Goal: Task Accomplishment & Management: Manage account settings

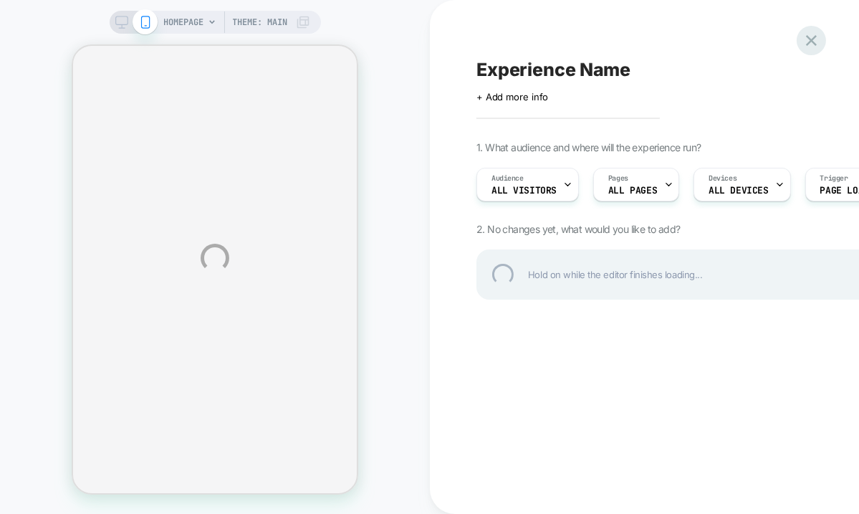
click at [814, 41] on div at bounding box center [811, 40] width 29 height 29
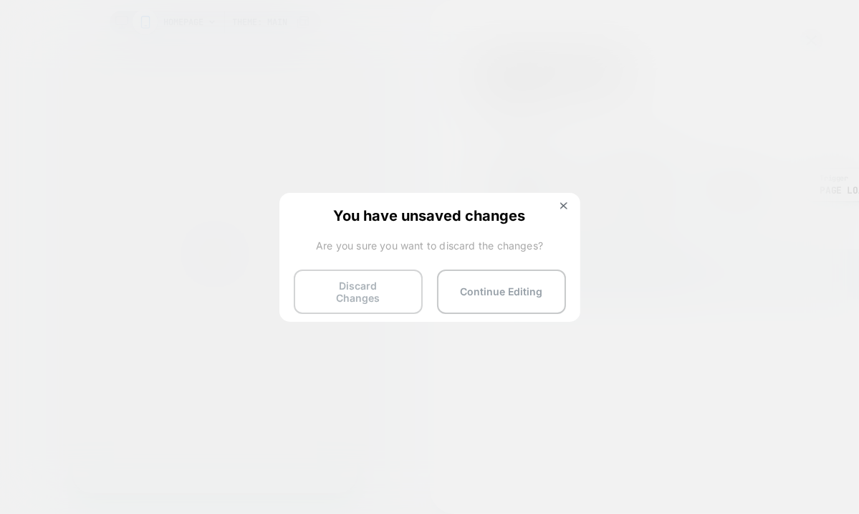
click at [350, 279] on button "Discard Changes" at bounding box center [358, 291] width 129 height 44
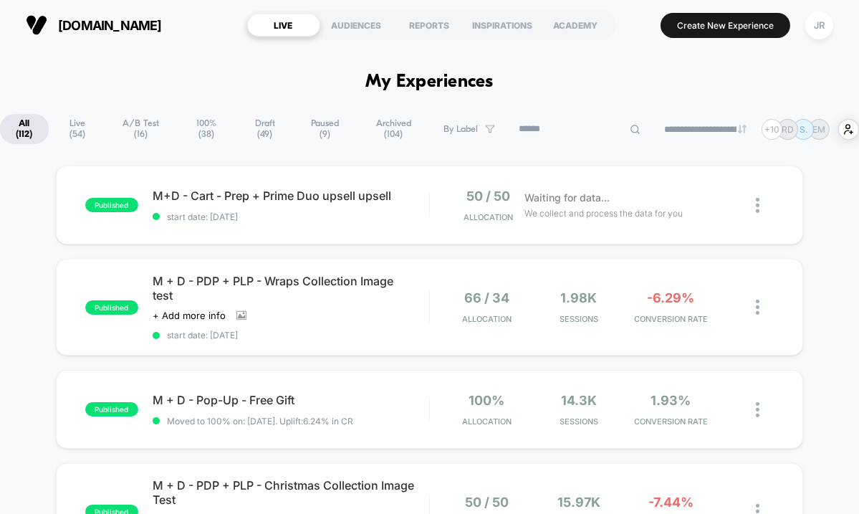
click at [561, 130] on input at bounding box center [579, 128] width 143 height 17
paste input "**********"
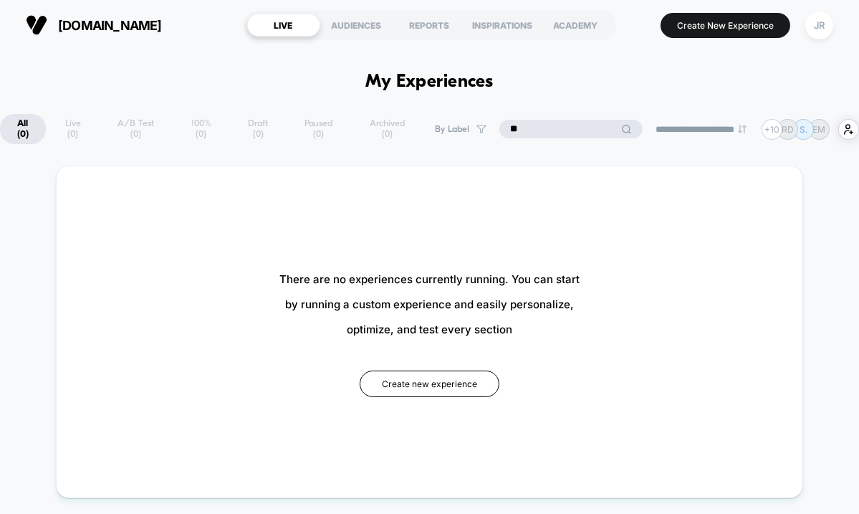
type input "*"
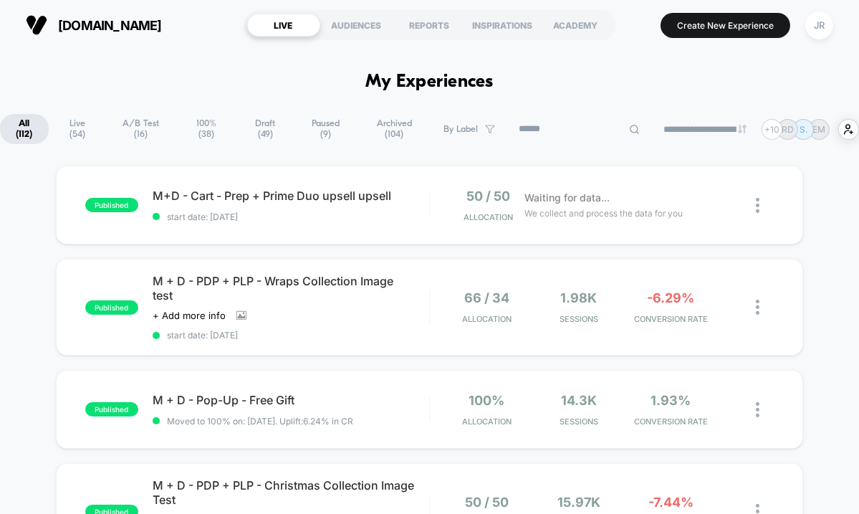
click at [262, 124] on span "Draft ( 49 )" at bounding box center [265, 129] width 57 height 30
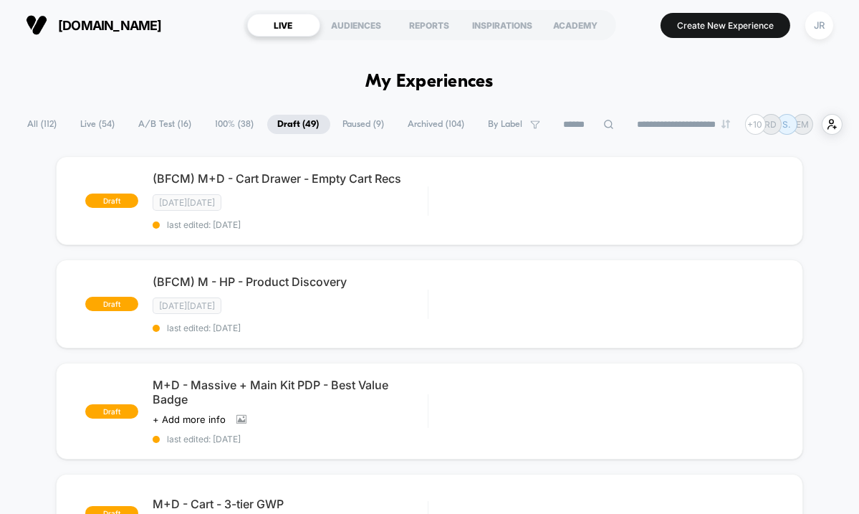
click at [83, 119] on span "Live ( 54 )" at bounding box center [98, 124] width 56 height 19
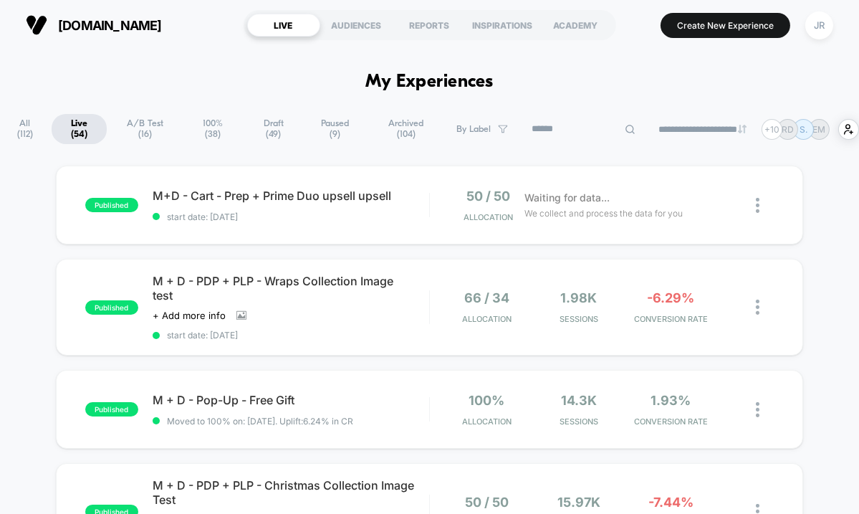
click at [562, 125] on input at bounding box center [583, 129] width 125 height 18
paste input "**********"
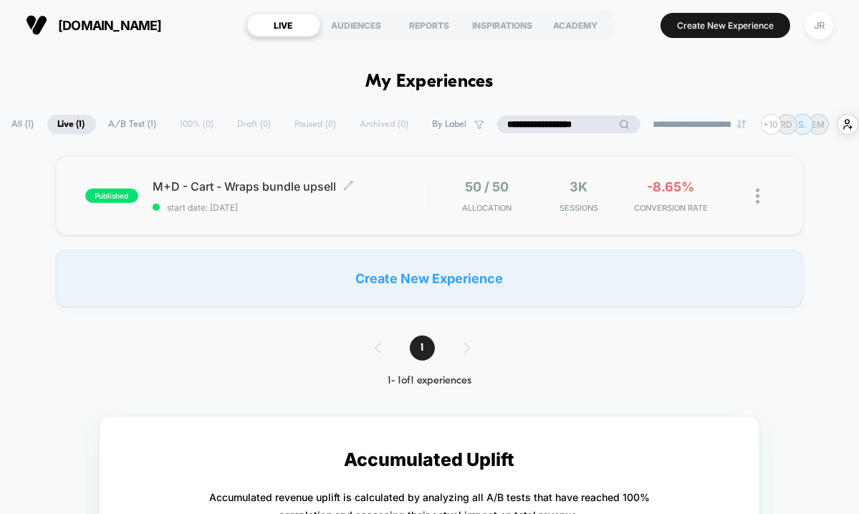
type input "**********"
click at [403, 205] on div "M+D - Cart - Wraps bundle upsell Click to edit experience details Click to edit…" at bounding box center [291, 196] width 276 height 34
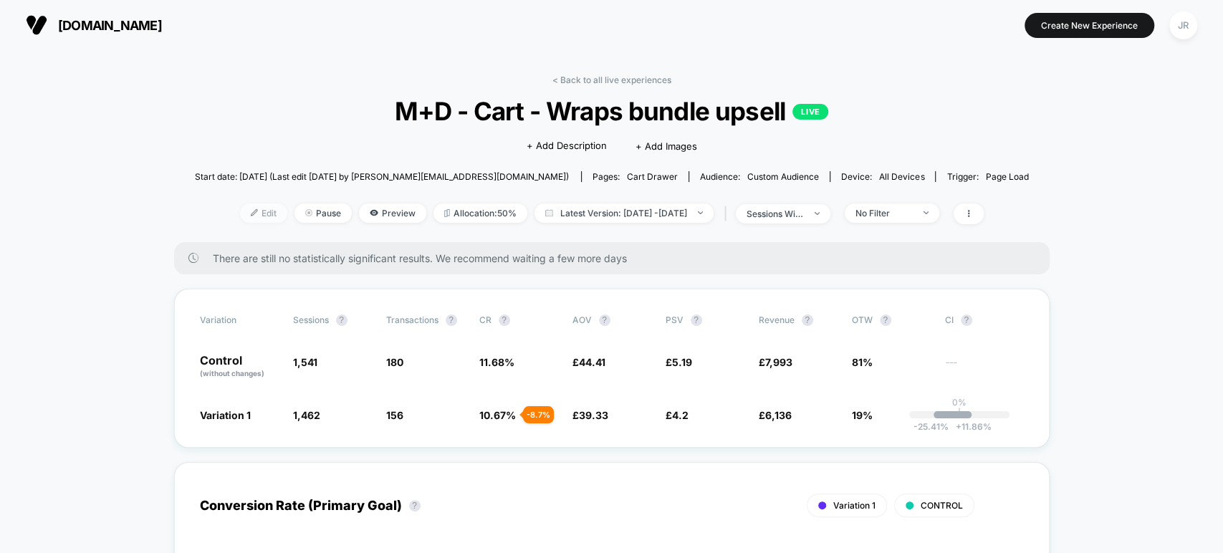
click at [249, 211] on span "Edit" at bounding box center [263, 212] width 47 height 19
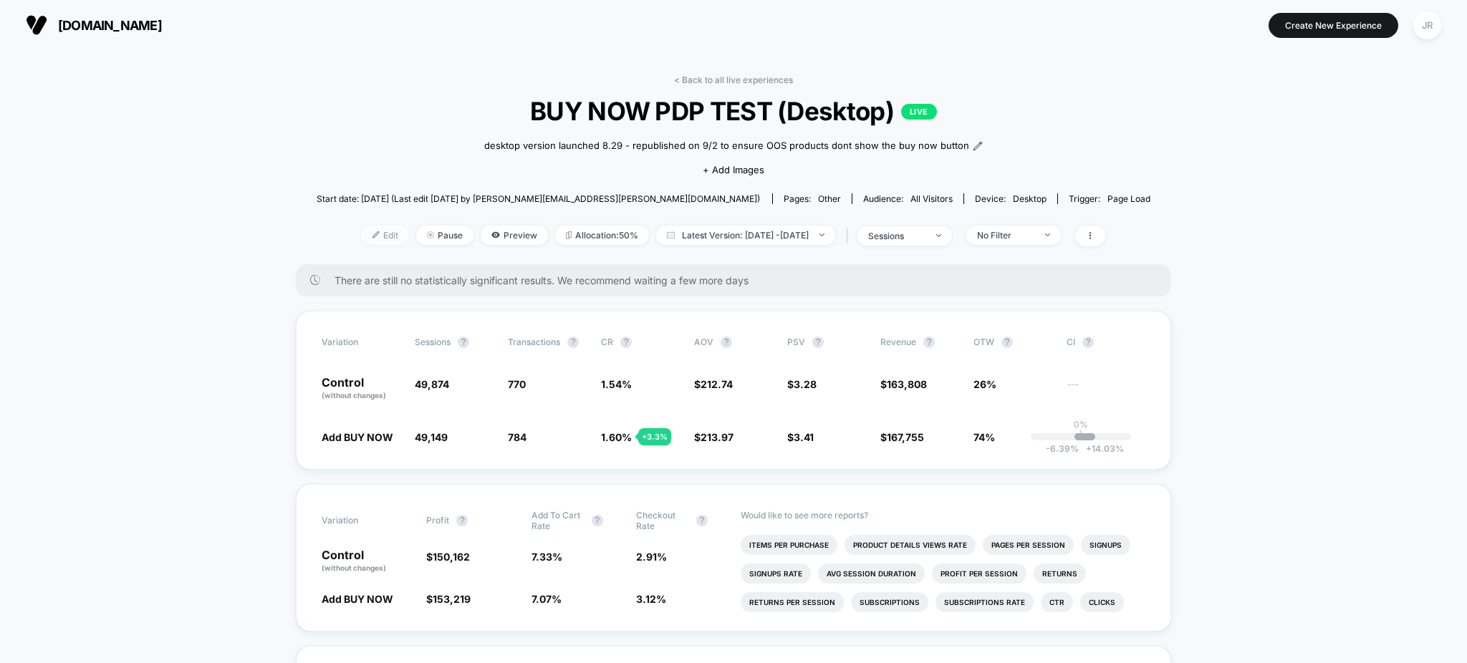
click at [377, 245] on span "Edit" at bounding box center [385, 235] width 47 height 19
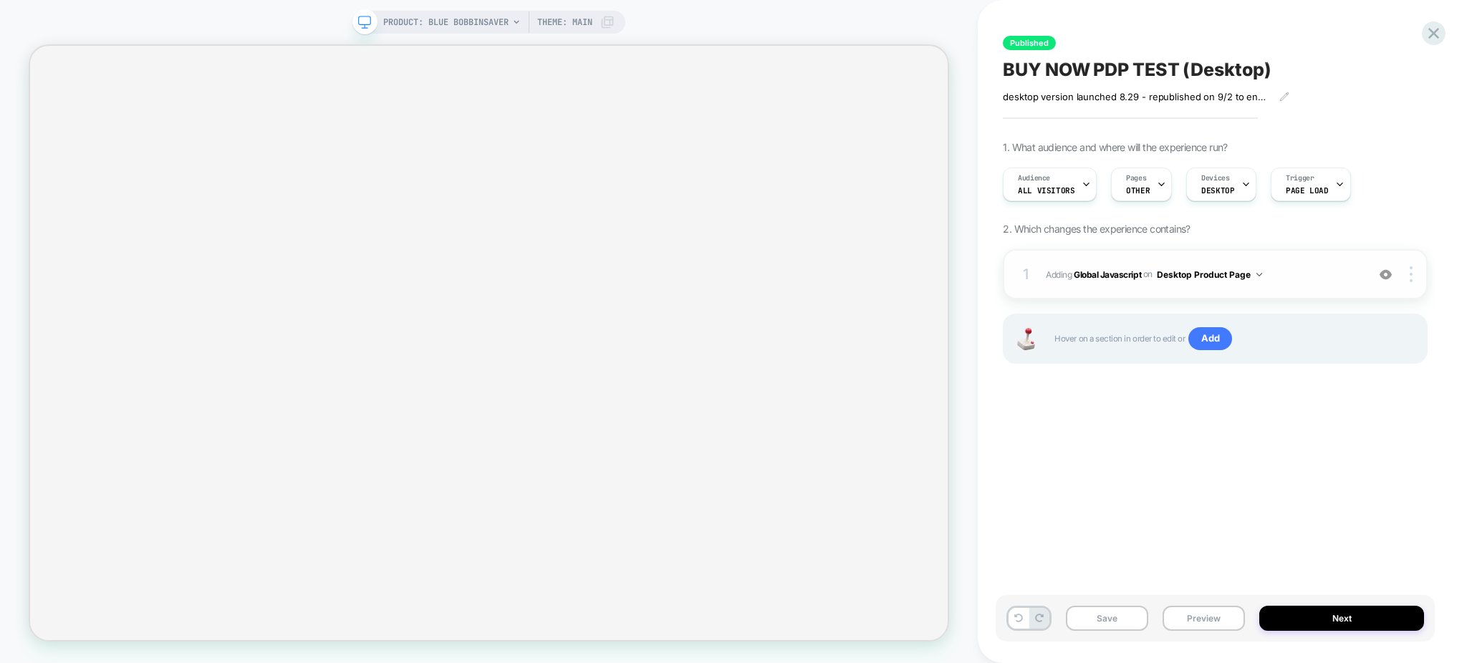
click at [1291, 279] on span "Adding Global Javascript on Desktop Product Page" at bounding box center [1203, 275] width 314 height 18
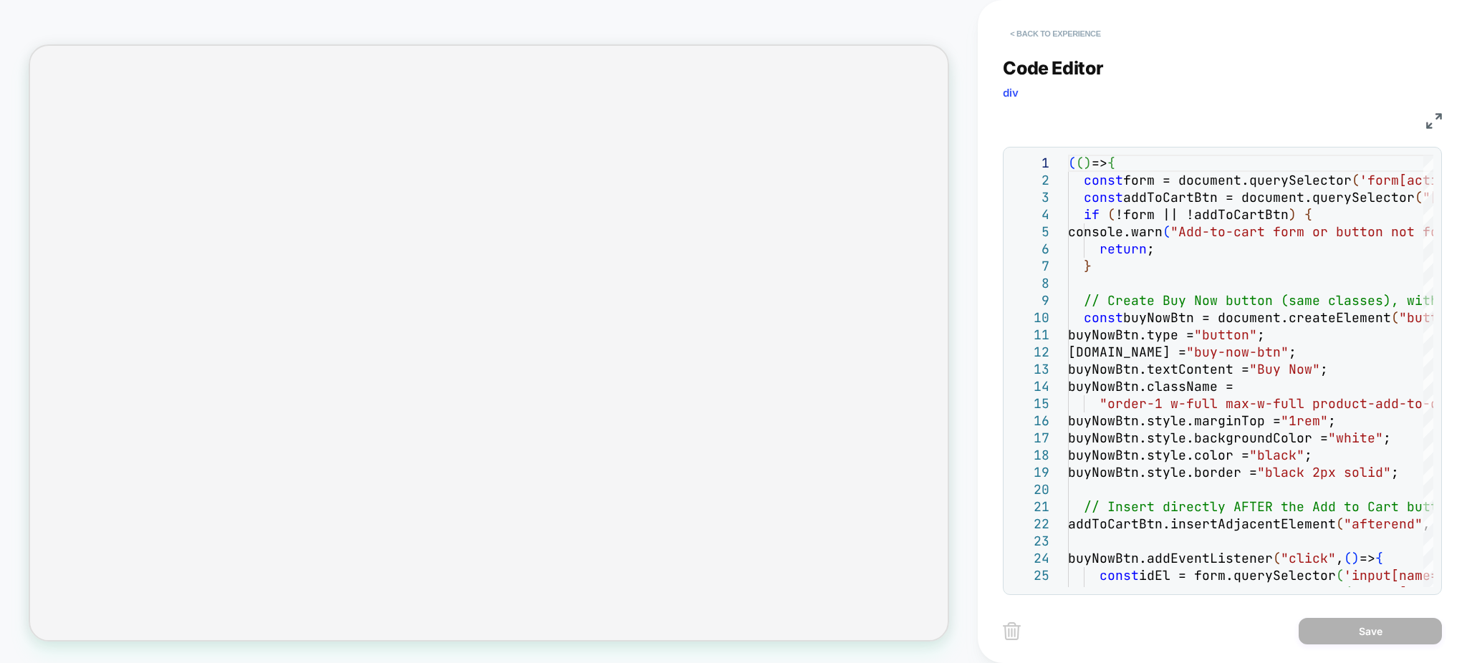
click at [1043, 28] on button "< Back to experience" at bounding box center [1055, 33] width 105 height 23
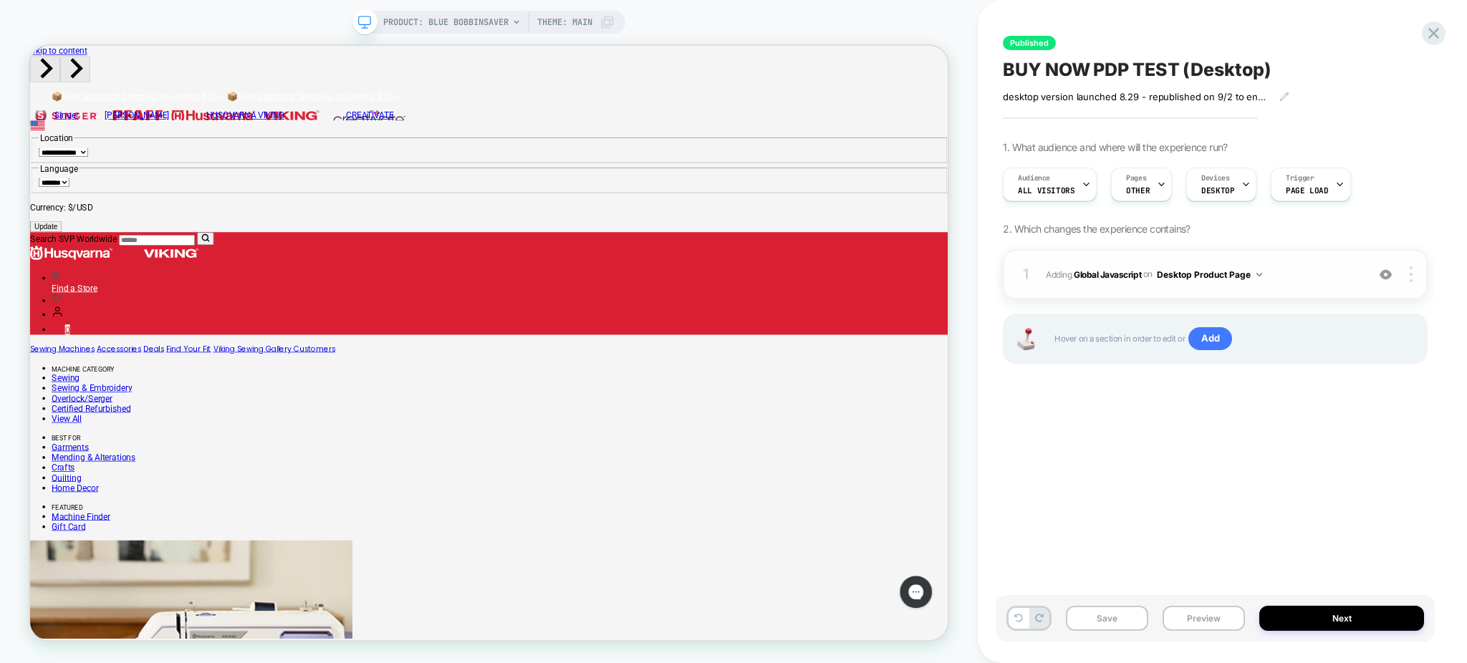
click at [1304, 279] on span "Adding Global Javascript on Desktop Product Page" at bounding box center [1203, 275] width 314 height 18
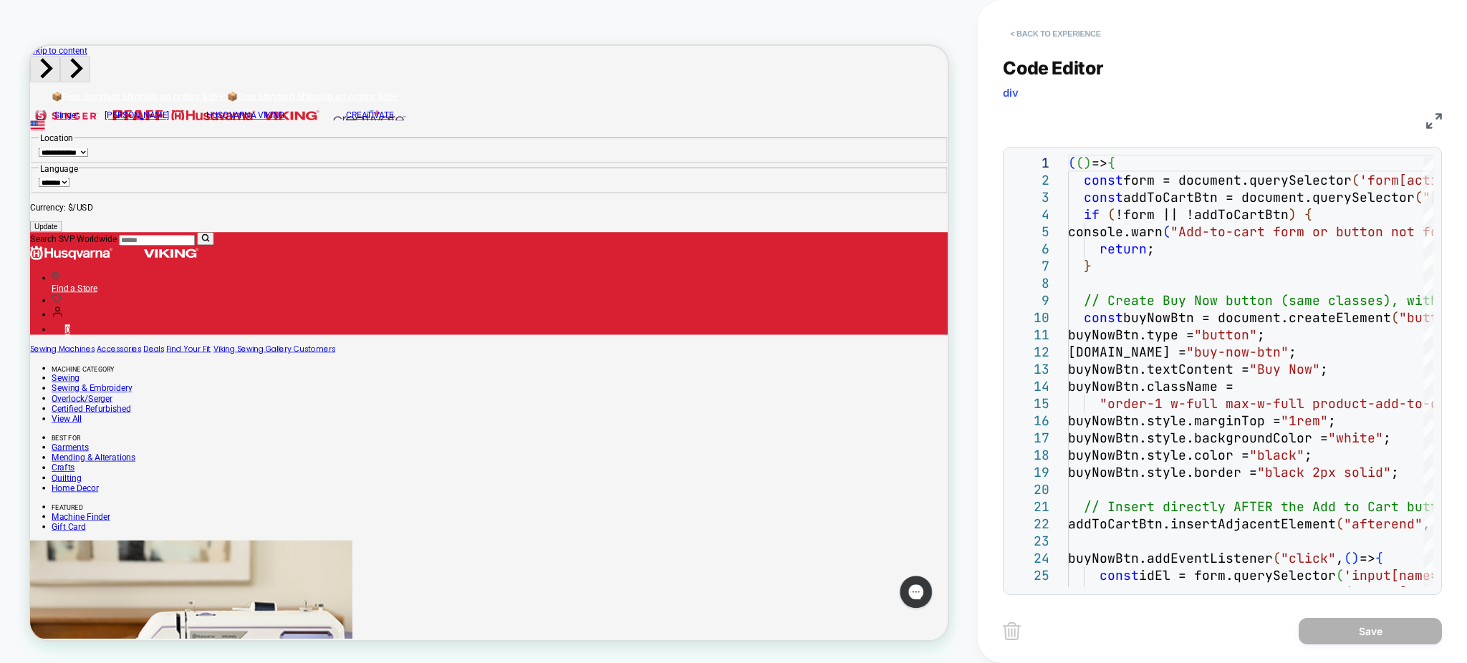
click at [1021, 24] on button "< Back to experience" at bounding box center [1055, 33] width 105 height 23
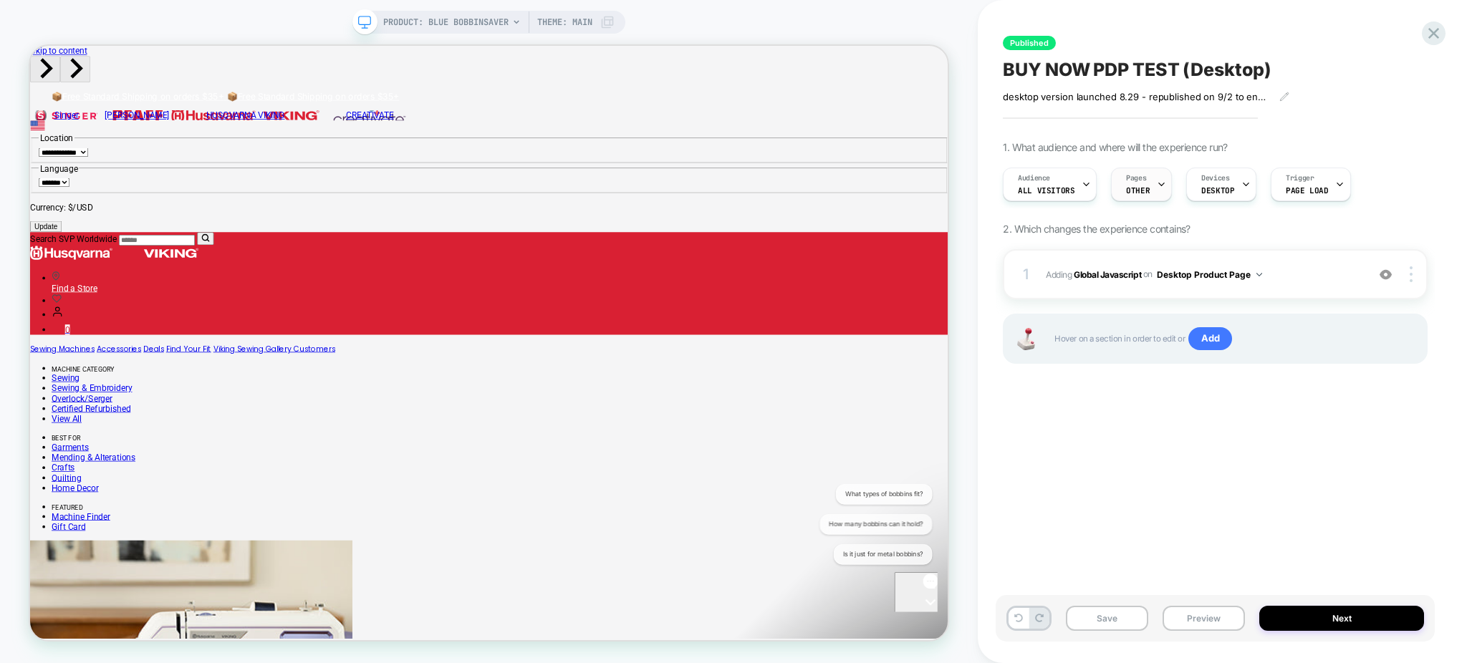
click at [1149, 181] on div "Pages OTHER" at bounding box center [1138, 184] width 52 height 32
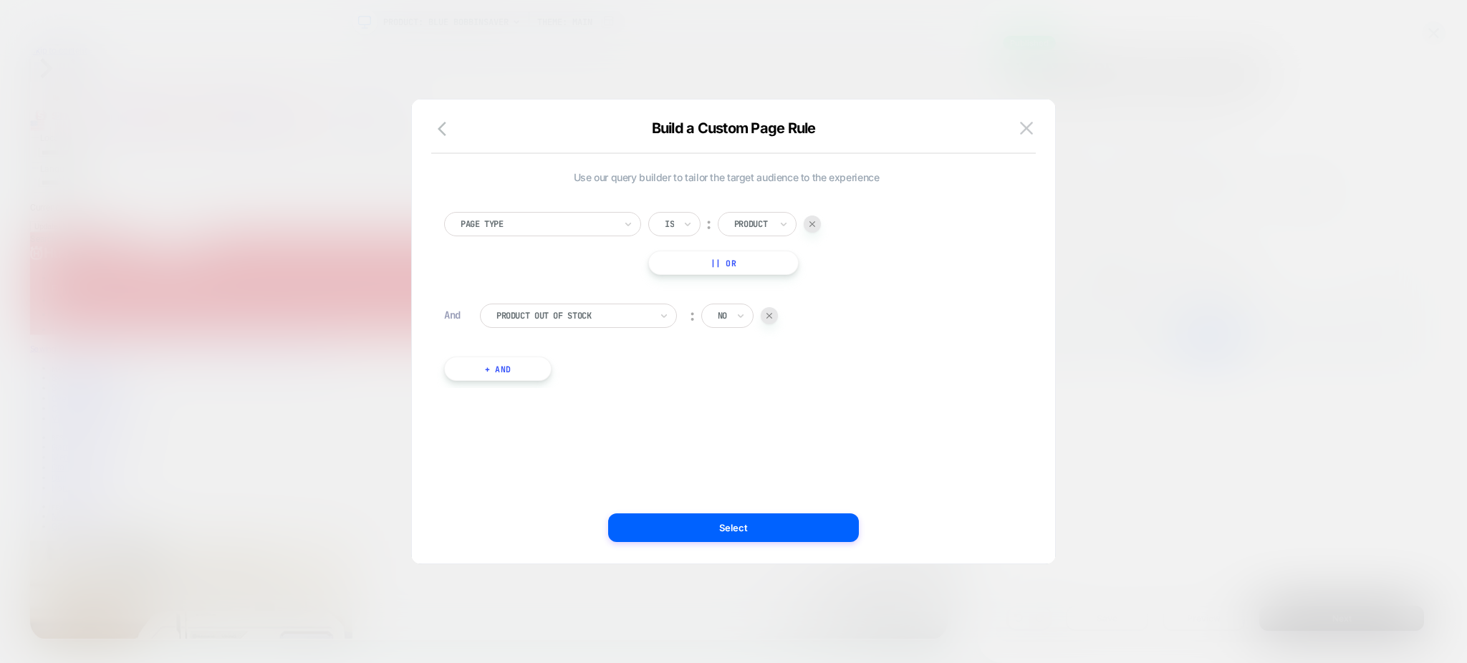
click at [1011, 22] on div at bounding box center [733, 331] width 1467 height 663
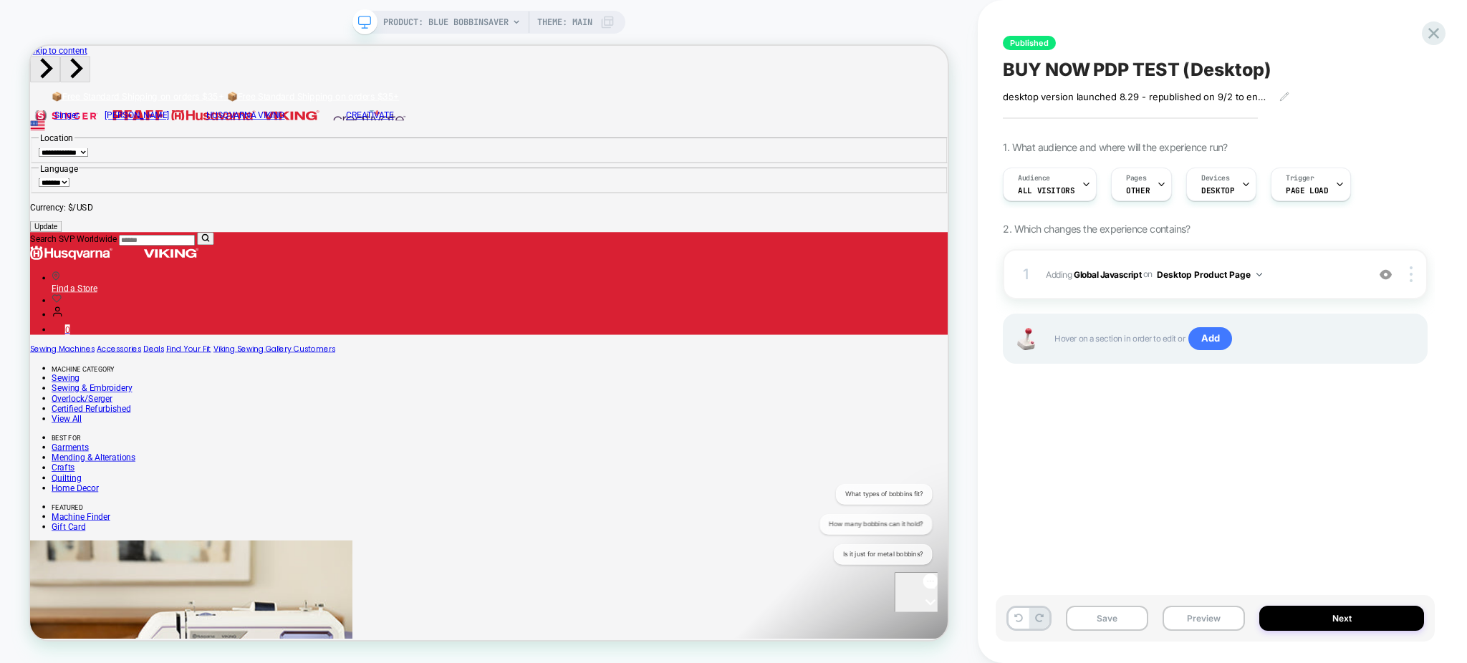
click at [1312, 282] on span "Adding Global Javascript on Desktop Product Page" at bounding box center [1203, 275] width 314 height 18
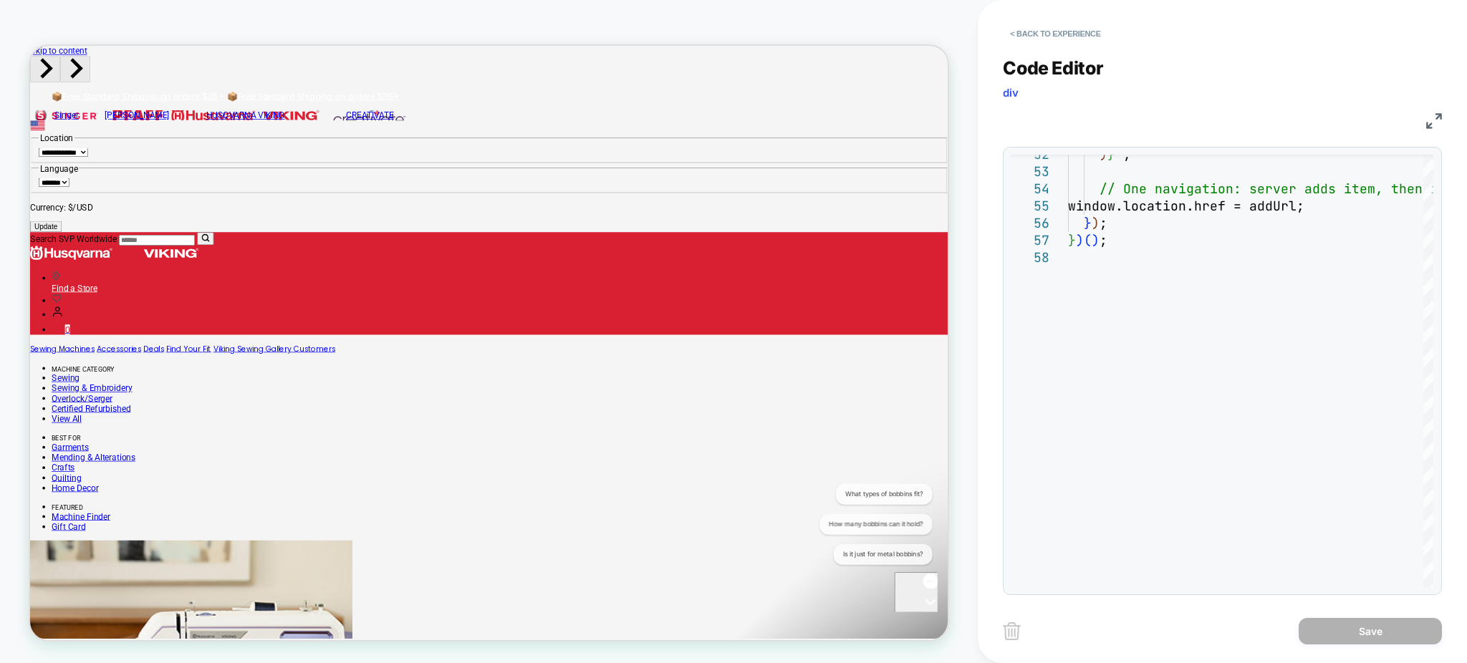
click at [1292, 90] on div "Code Editor div" at bounding box center [1222, 81] width 439 height 49
click at [1077, 28] on button "< Back to experience" at bounding box center [1055, 33] width 105 height 23
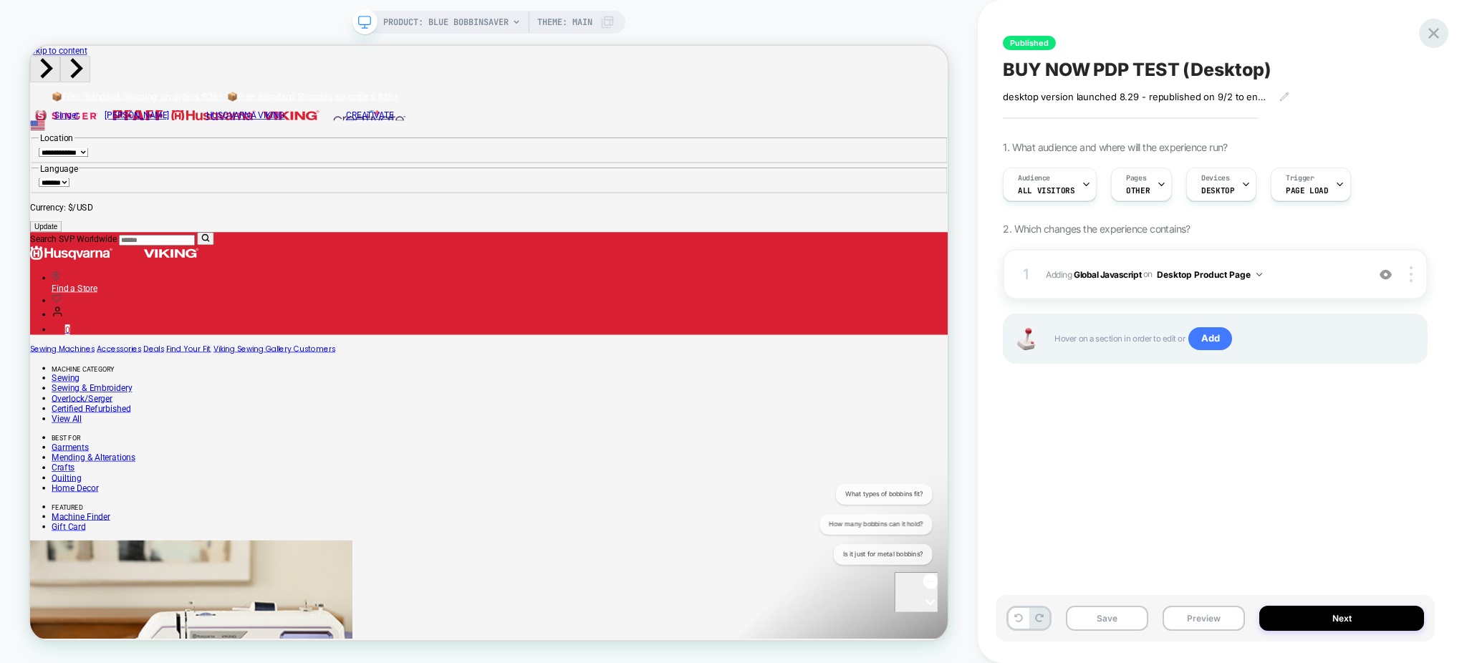
click at [1427, 33] on icon at bounding box center [1433, 33] width 19 height 19
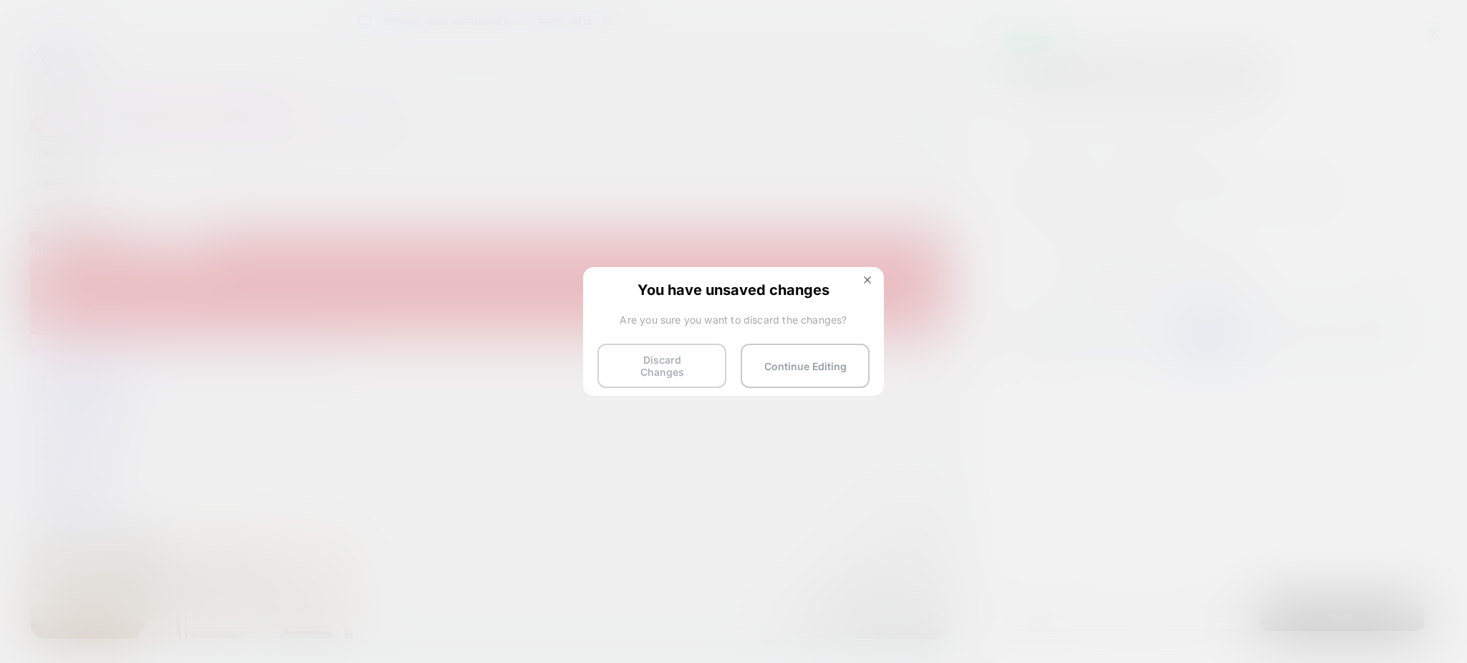
click at [685, 360] on button "Discard Changes" at bounding box center [661, 366] width 129 height 44
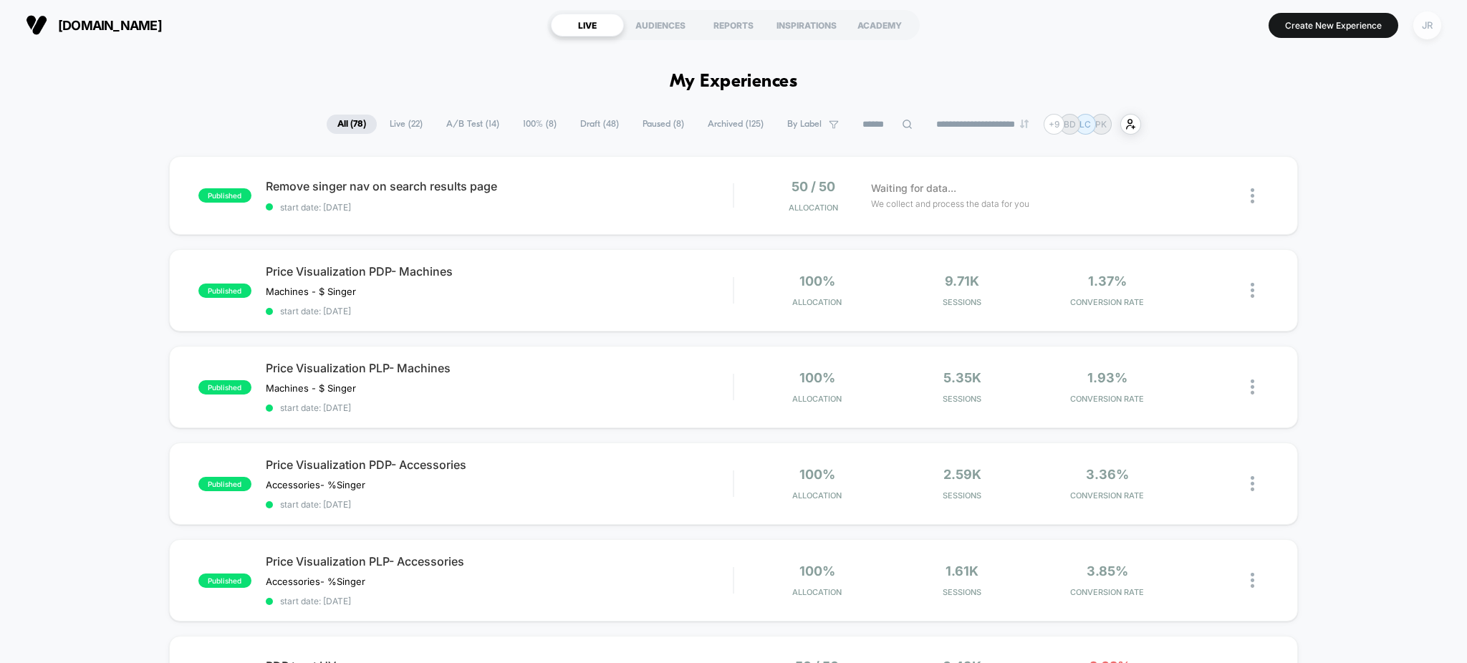
click at [1428, 21] on div "JR" at bounding box center [1427, 25] width 28 height 28
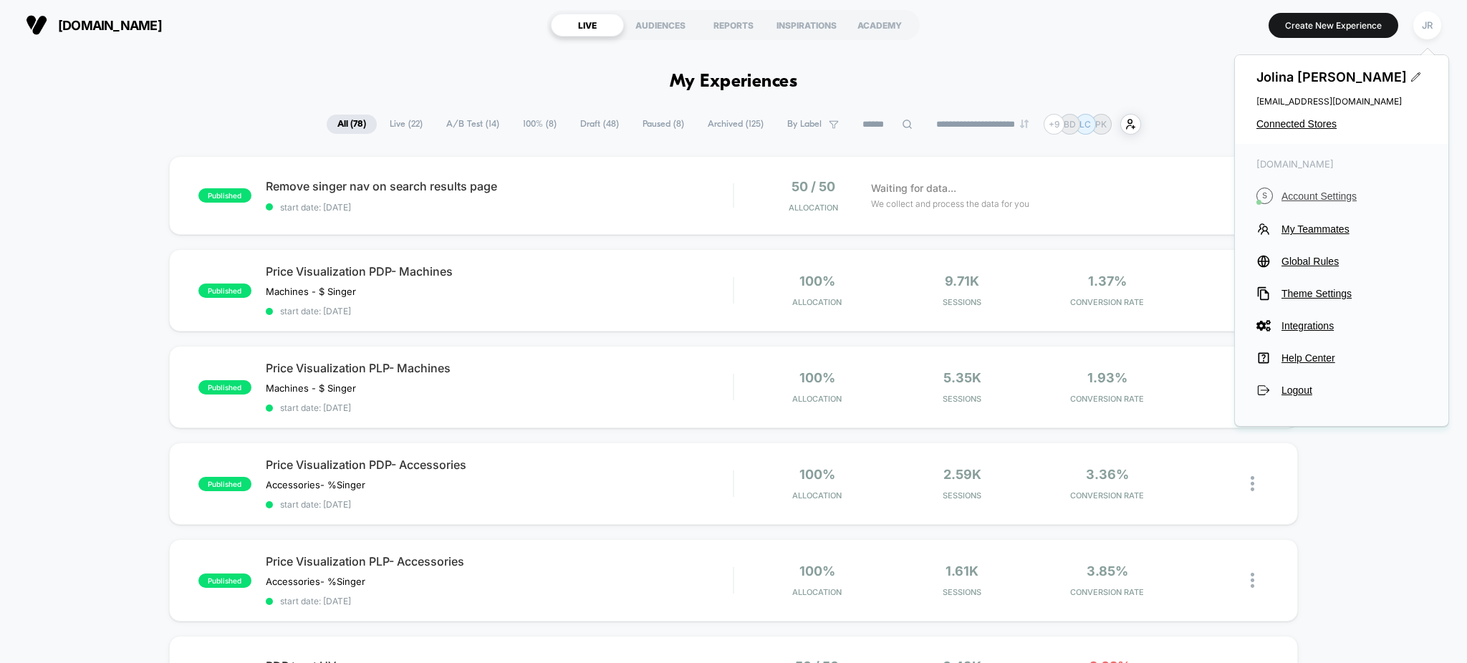
click at [1332, 194] on span "Account Settings" at bounding box center [1353, 196] width 145 height 11
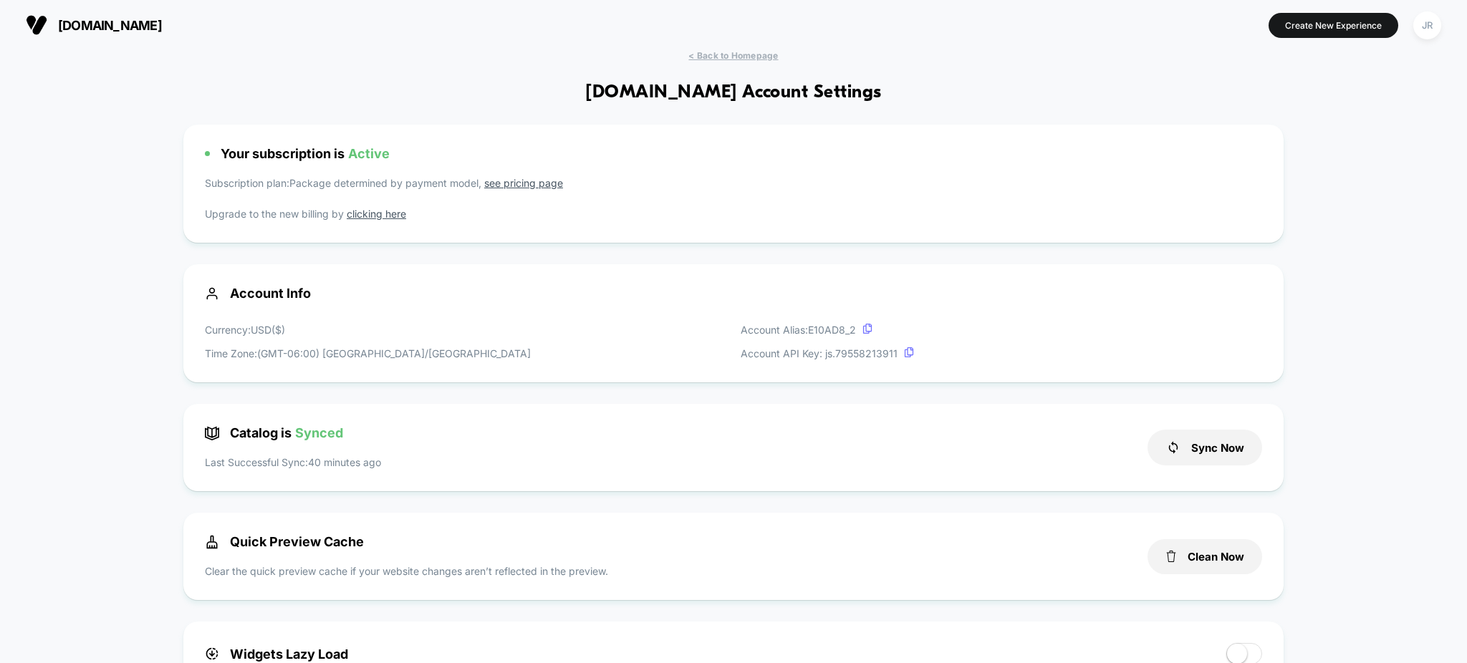
scroll to position [266, 0]
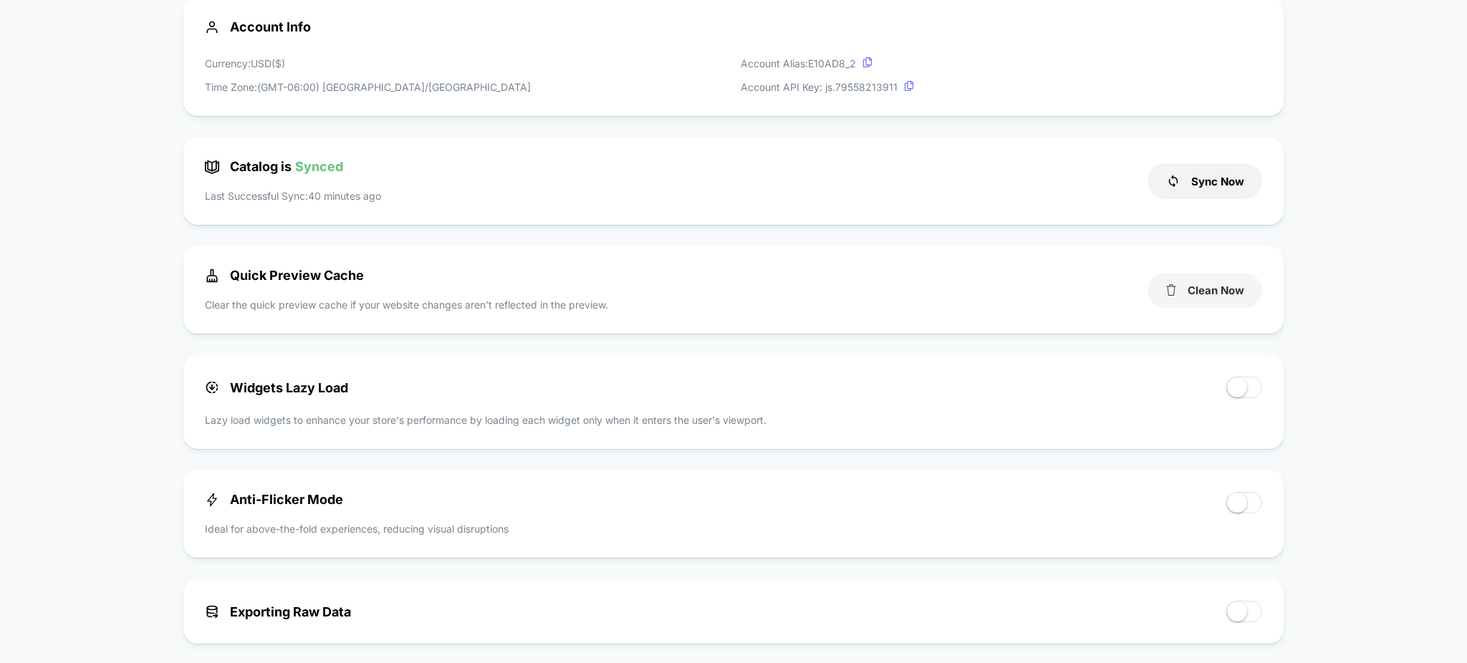
click at [1232, 295] on button "Clean Now" at bounding box center [1205, 290] width 115 height 35
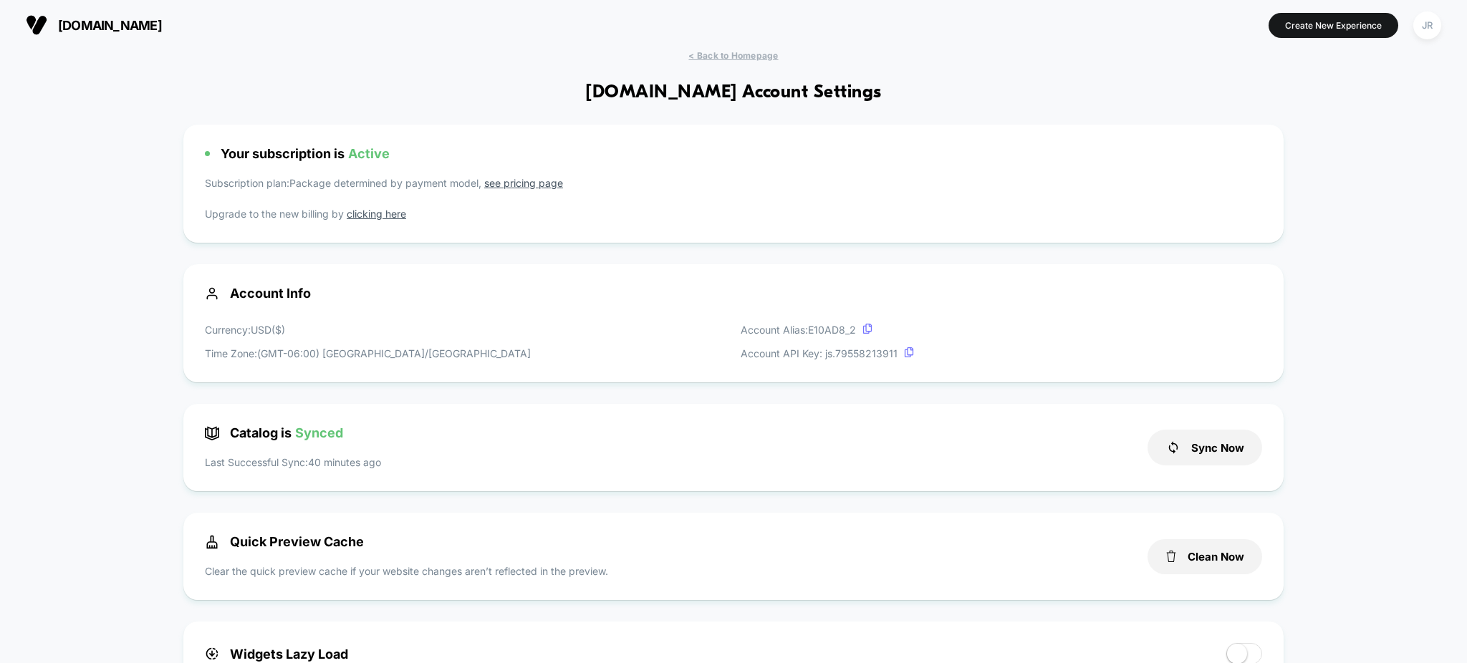
click at [104, 22] on span "[DOMAIN_NAME]" at bounding box center [110, 25] width 104 height 15
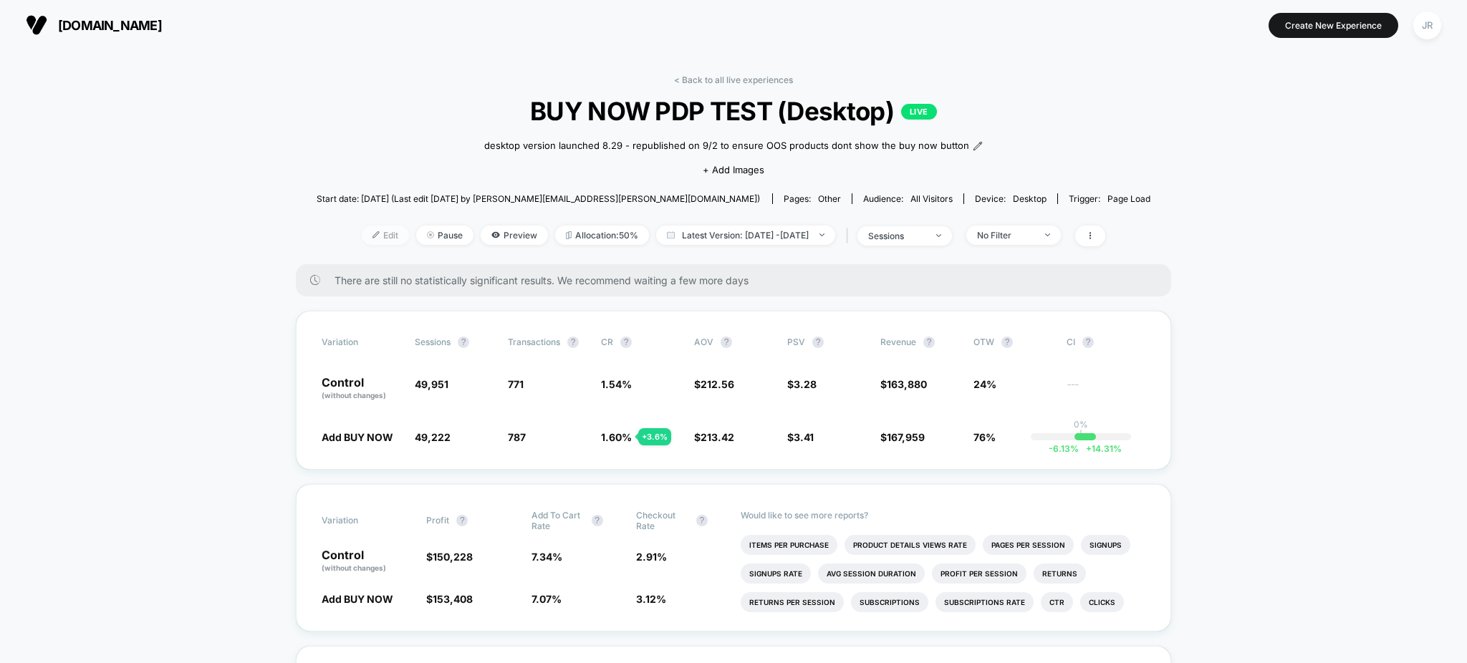
click at [362, 245] on span "Edit" at bounding box center [385, 235] width 47 height 19
click at [488, 245] on span "Preview" at bounding box center [514, 235] width 67 height 19
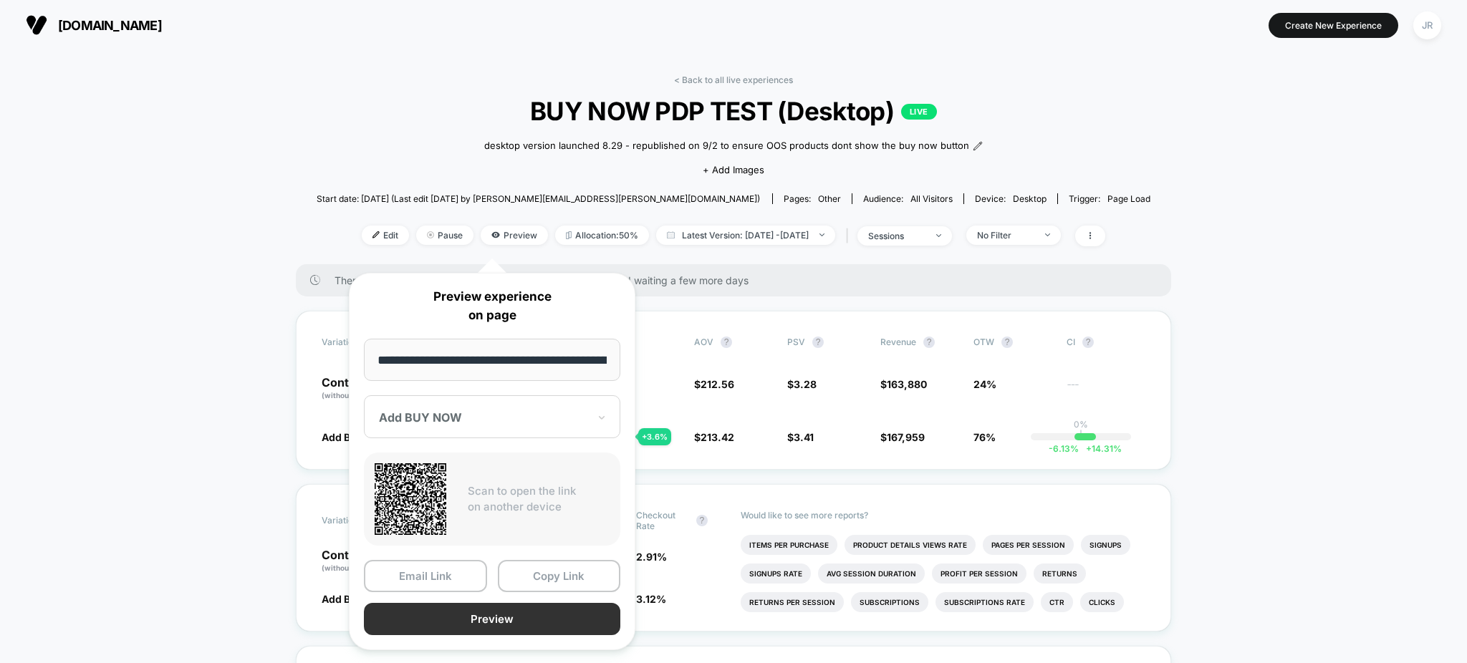
click at [498, 615] on button "Preview" at bounding box center [492, 619] width 256 height 32
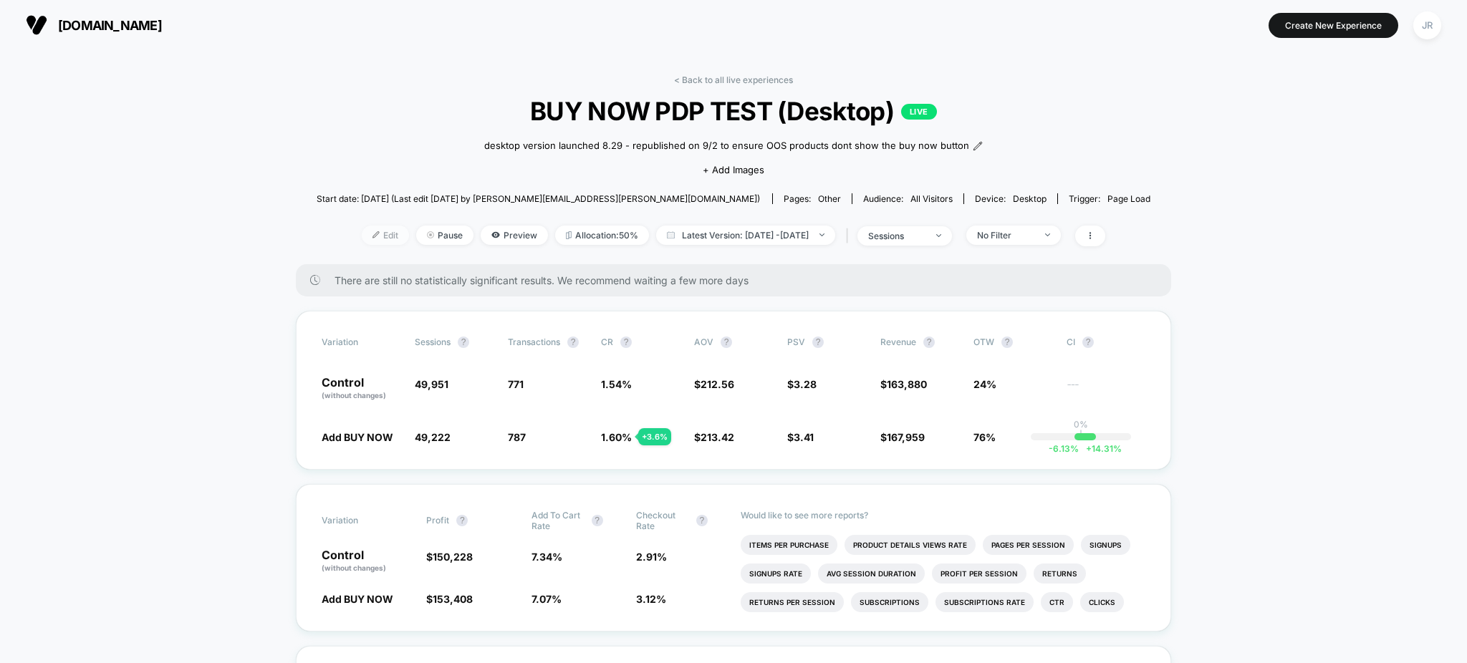
click at [362, 245] on span "Edit" at bounding box center [385, 235] width 47 height 19
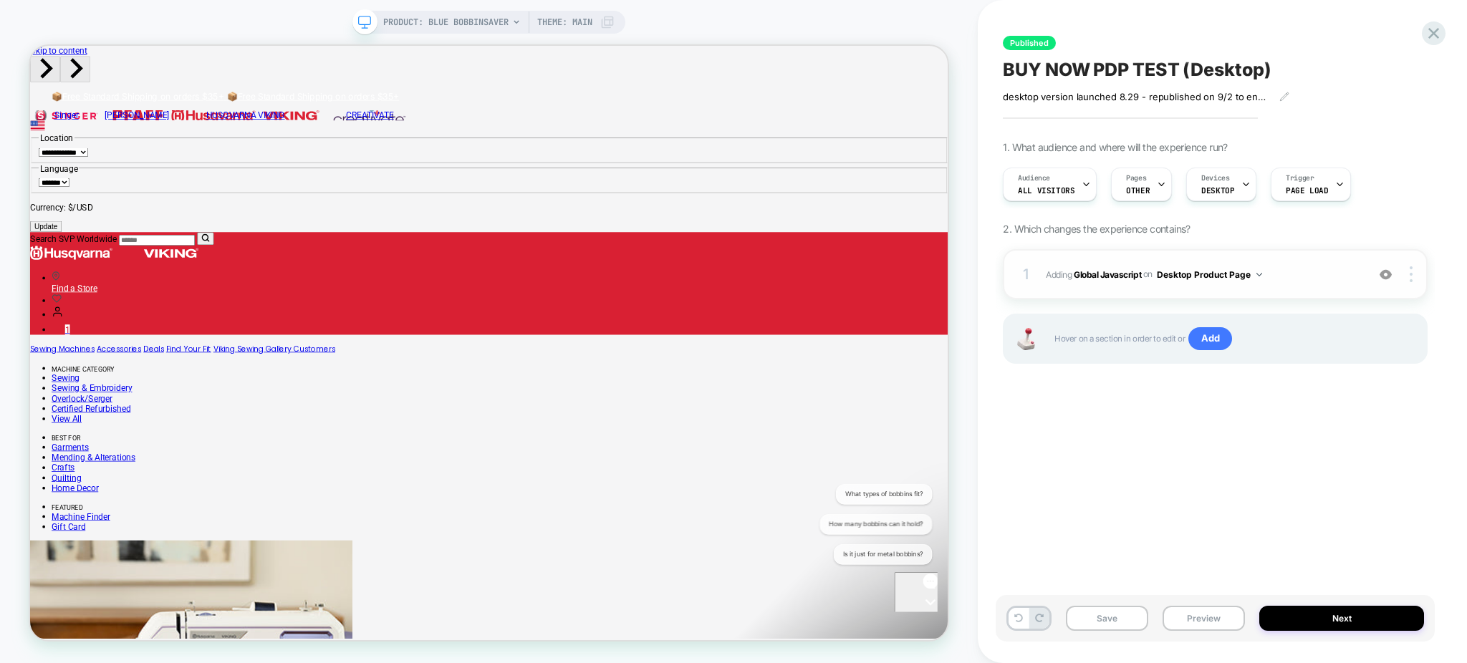
click at [1294, 286] on div "1 Adding Global Javascript on Desktop Product Page Add Before Add After Copy to…" at bounding box center [1215, 274] width 425 height 50
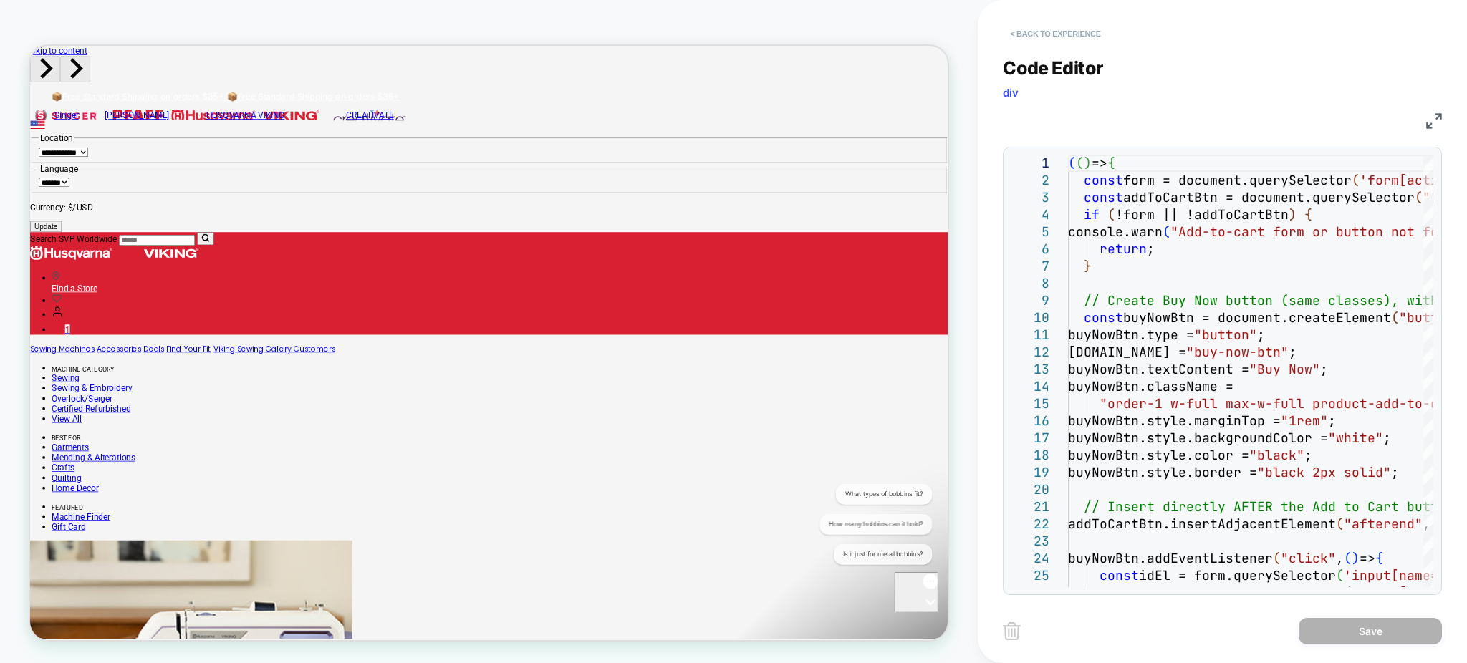
click at [1020, 29] on button "< Back to experience" at bounding box center [1055, 33] width 105 height 23
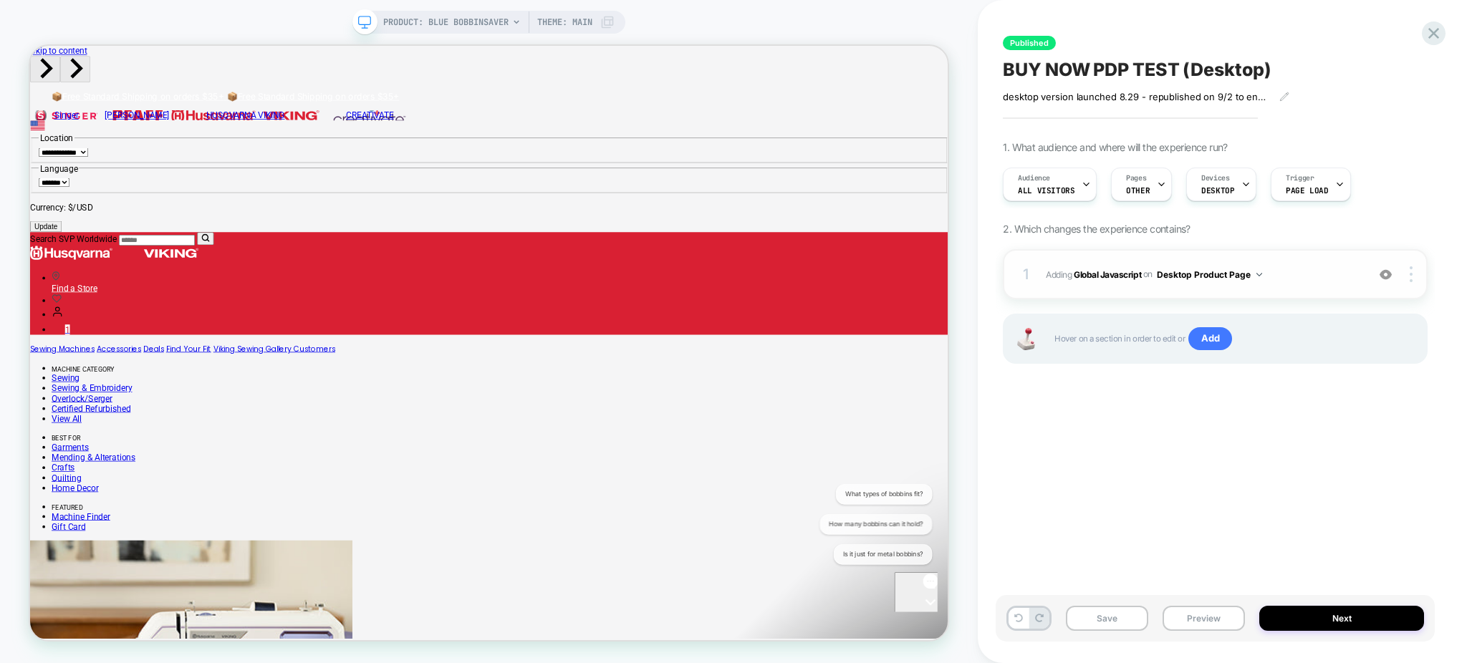
click at [1293, 283] on span "Adding Global Javascript on Desktop Product Page" at bounding box center [1203, 275] width 314 height 18
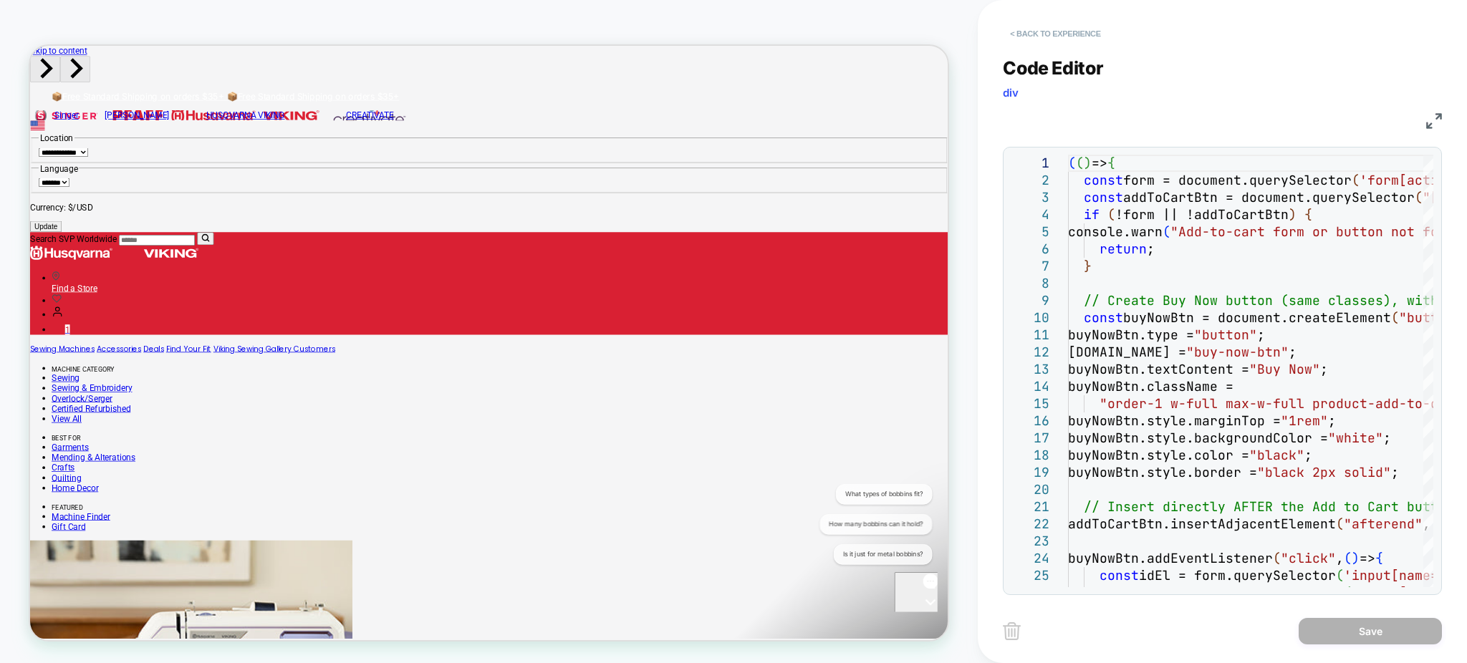
click at [1036, 33] on button "< Back to experience" at bounding box center [1055, 33] width 105 height 23
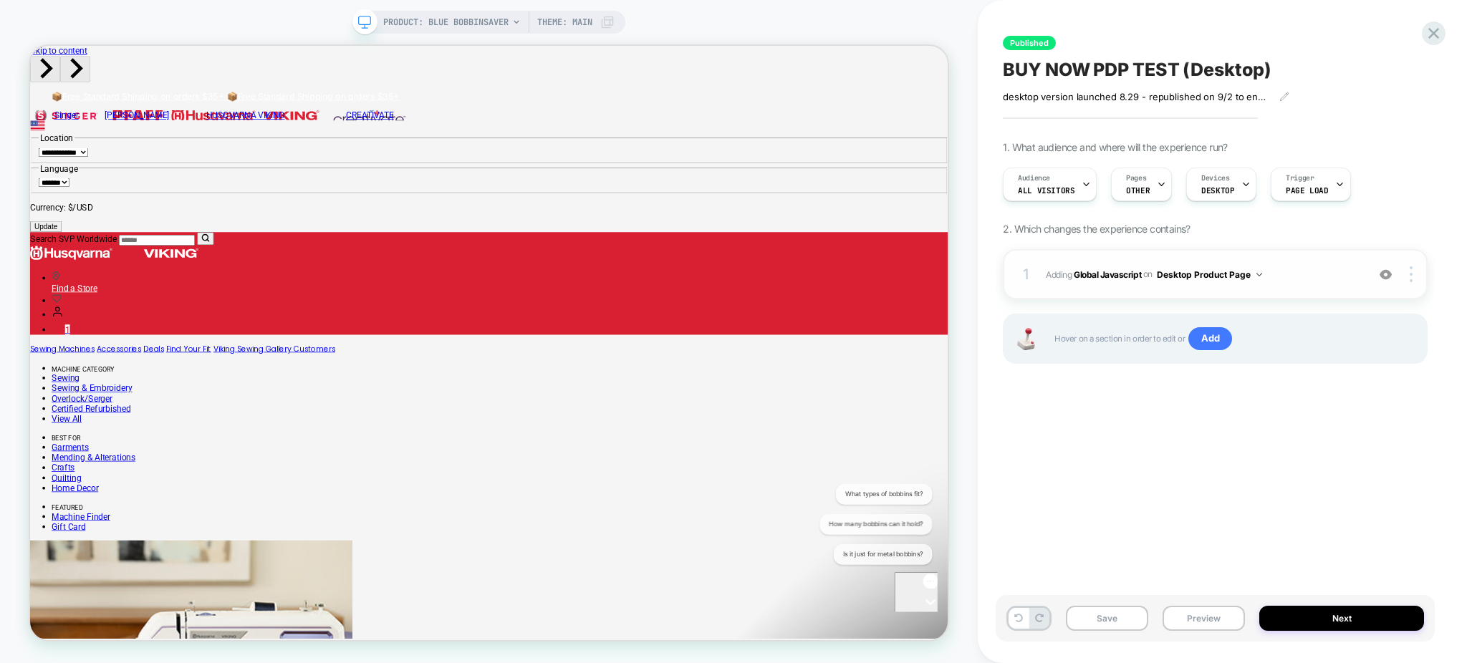
click at [1308, 282] on span "Adding Global Javascript on Desktop Product Page" at bounding box center [1203, 275] width 314 height 18
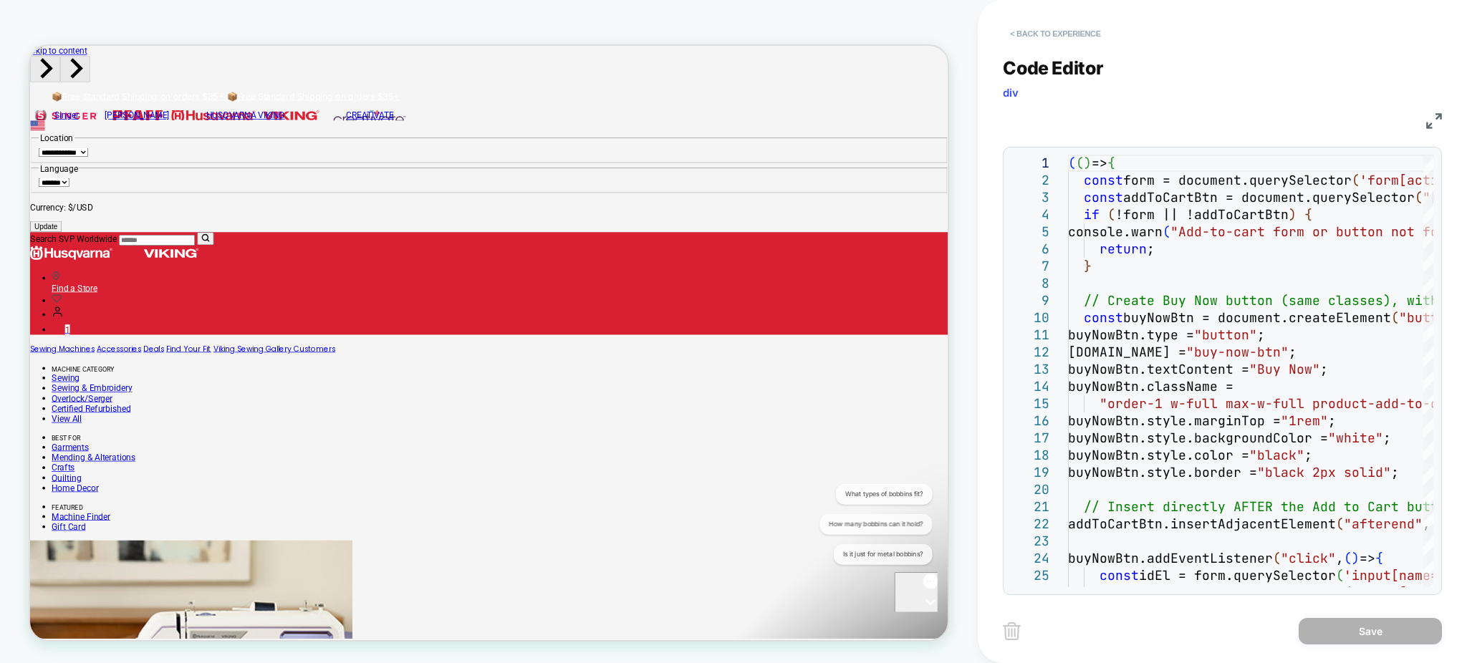
click at [1027, 28] on button "< Back to experience" at bounding box center [1055, 33] width 105 height 23
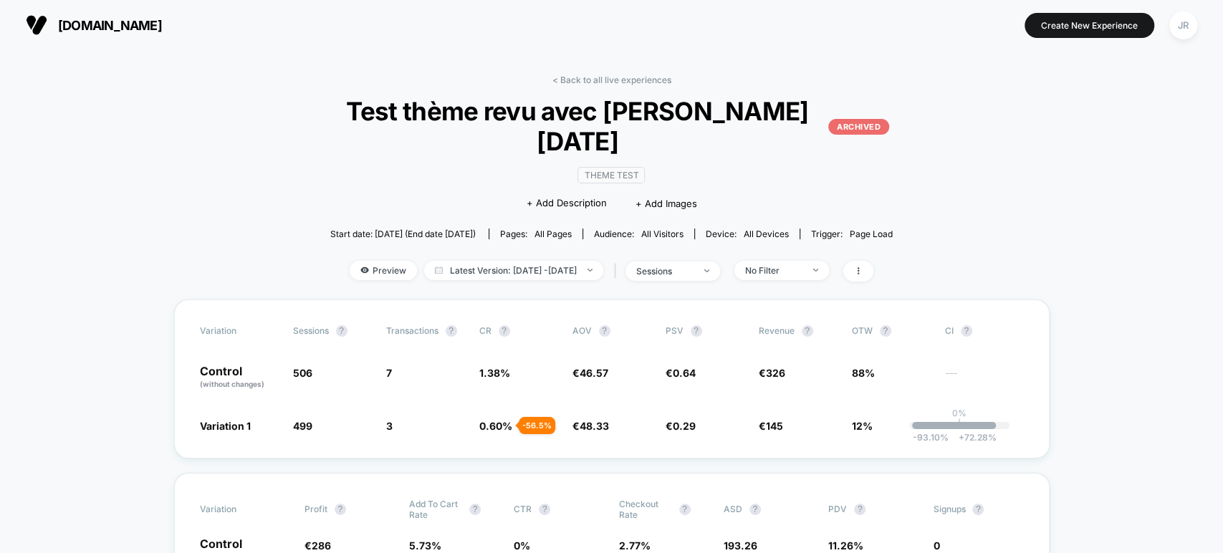
click at [112, 24] on span "[DOMAIN_NAME]" at bounding box center [110, 25] width 104 height 15
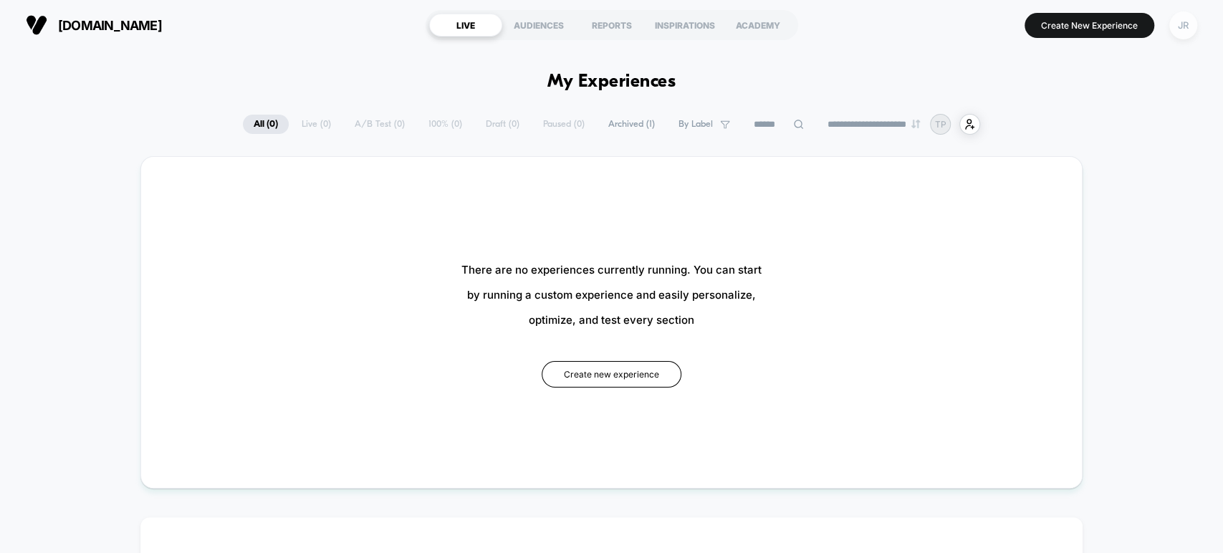
click at [1177, 24] on div "JR" at bounding box center [1183, 25] width 28 height 28
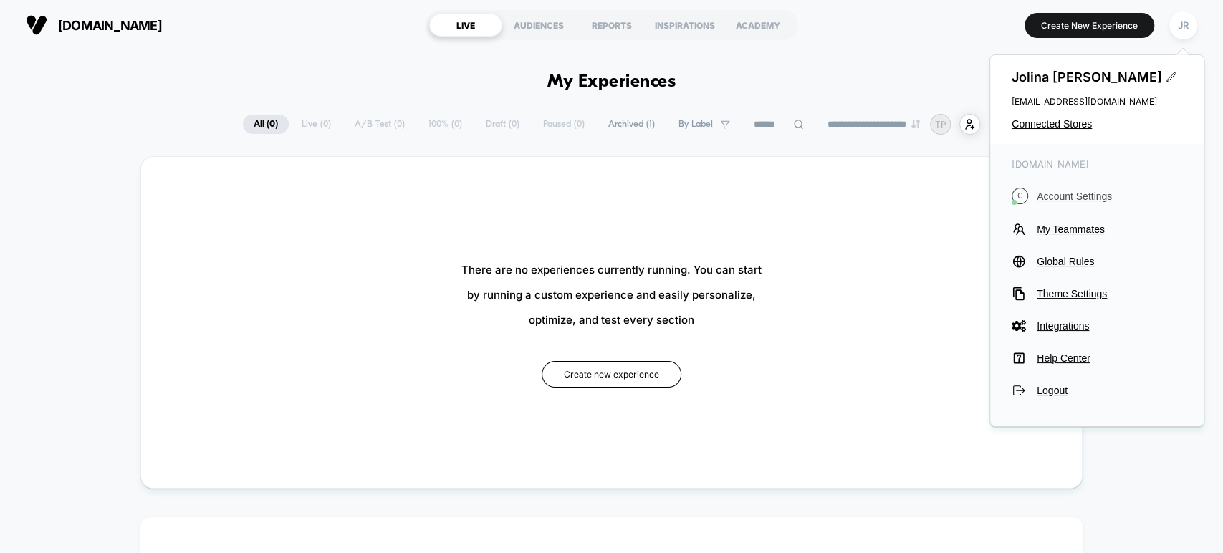
click at [1064, 196] on span "Account Settings" at bounding box center [1109, 196] width 145 height 11
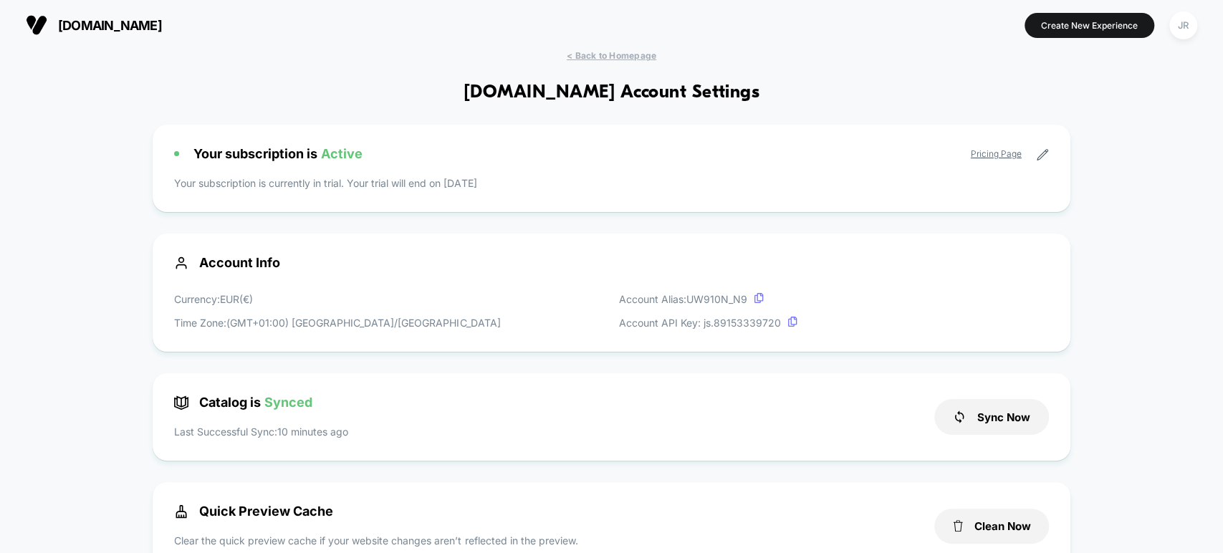
click at [118, 21] on span "[DOMAIN_NAME]" at bounding box center [110, 25] width 104 height 15
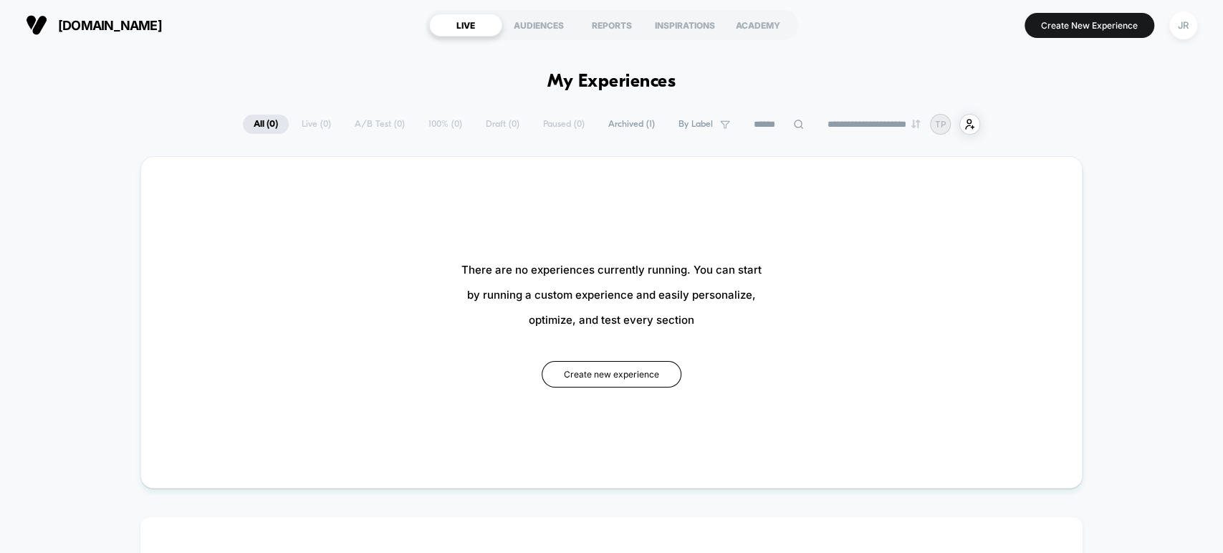
click at [630, 125] on span "Archived ( 1 )" at bounding box center [631, 124] width 68 height 19
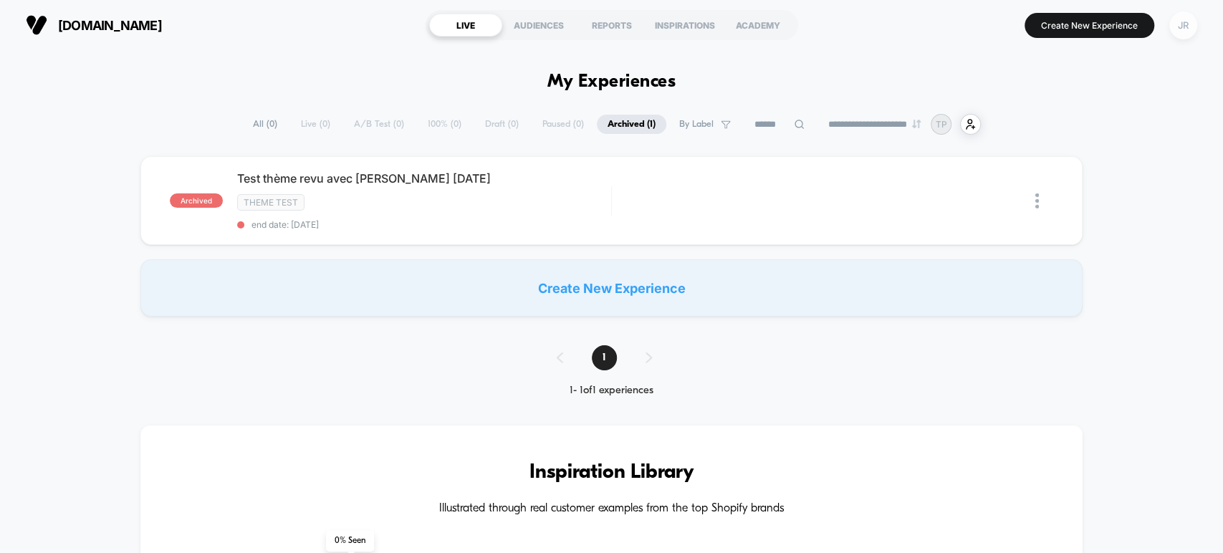
click at [1182, 23] on div "JR" at bounding box center [1183, 25] width 28 height 28
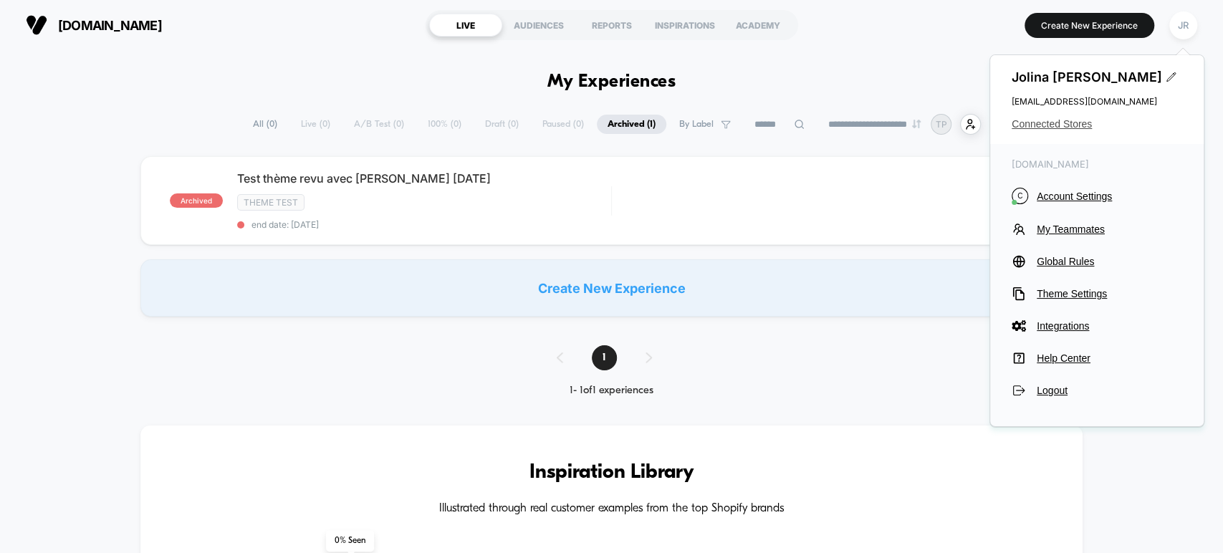
click at [1077, 125] on span "Connected Stores" at bounding box center [1096, 123] width 170 height 11
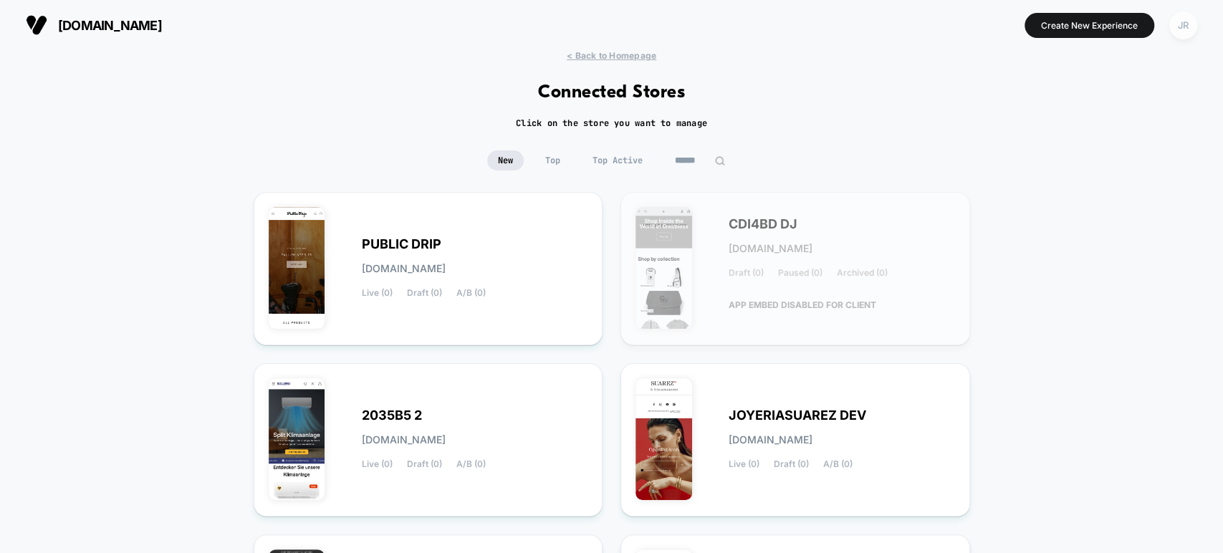
click at [1188, 23] on div "JR" at bounding box center [1183, 25] width 28 height 28
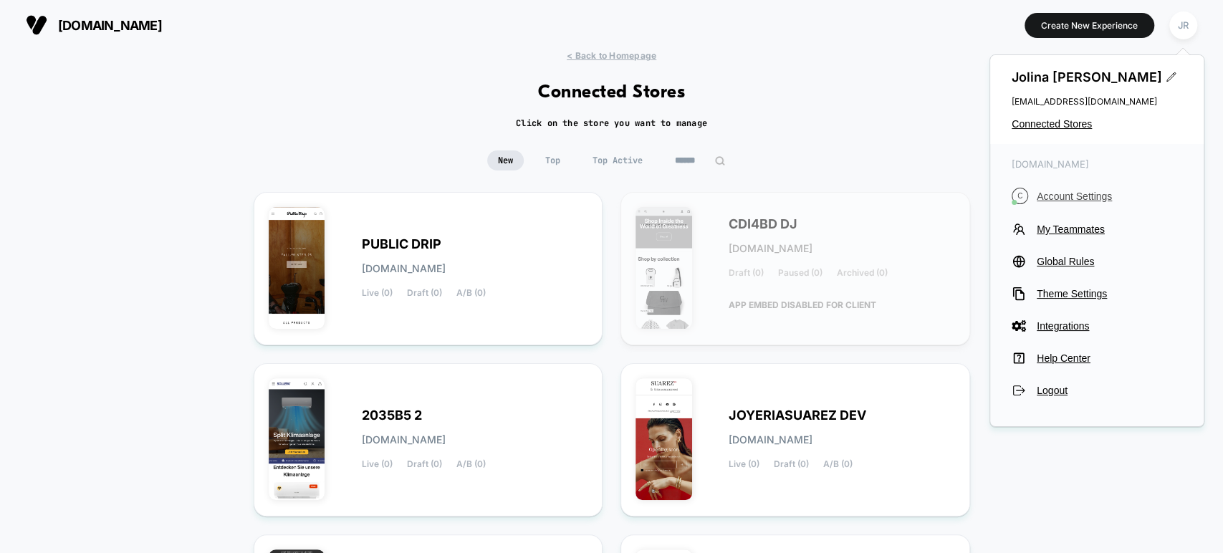
click at [1075, 191] on span "Account Settings" at bounding box center [1109, 196] width 145 height 11
